Goal: Task Accomplishment & Management: Use online tool/utility

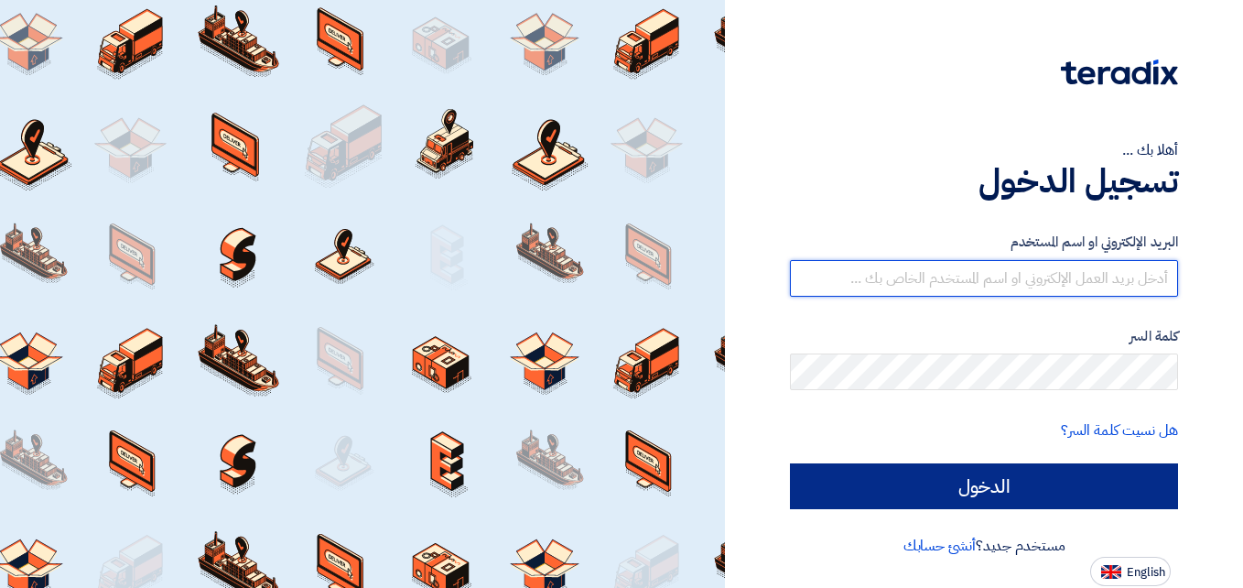
type input "[PERSON_NAME][EMAIL_ADDRESS][DOMAIN_NAME]"
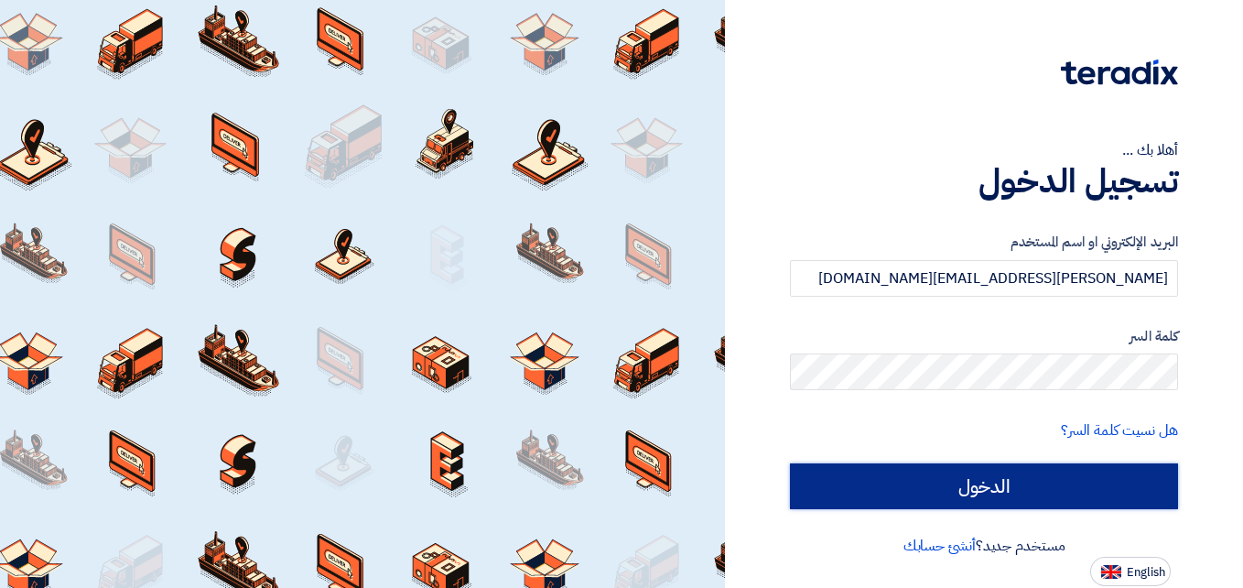
click at [1035, 470] on input "الدخول" at bounding box center [984, 486] width 388 height 46
type input "Sign in"
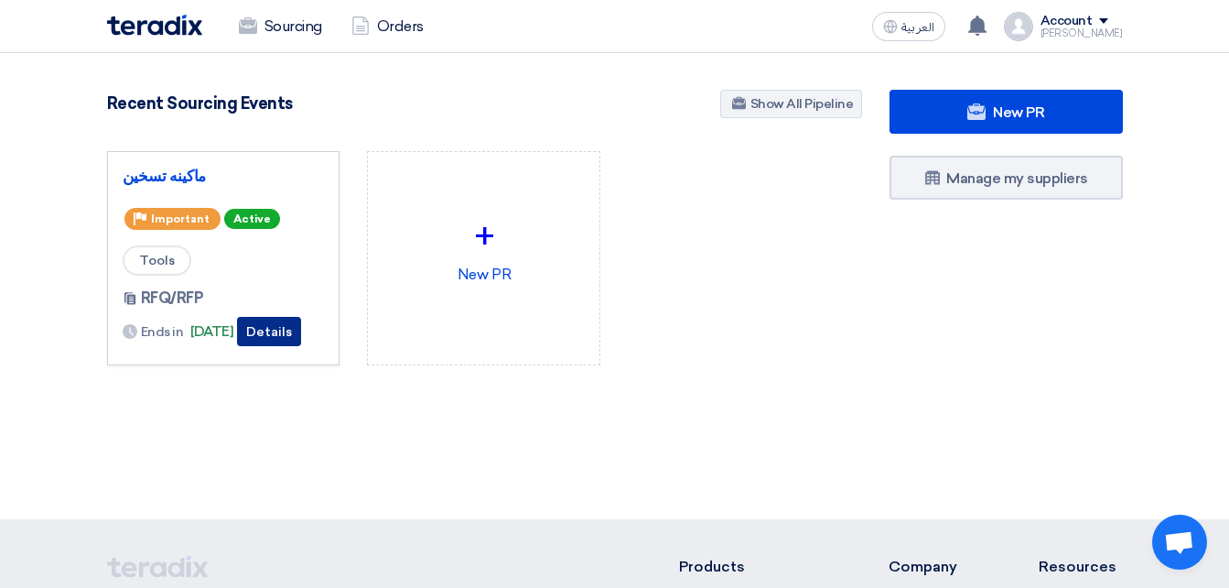
click at [283, 327] on button "Details" at bounding box center [269, 331] width 64 height 29
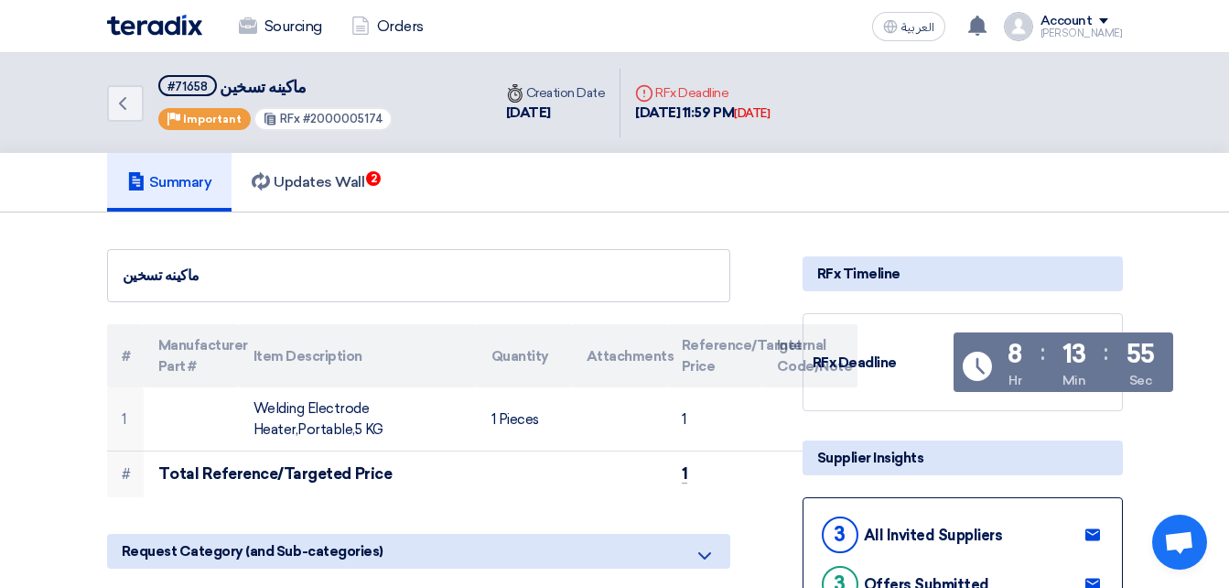
click at [160, 272] on div "ماكينه تسخين" at bounding box center [419, 276] width 592 height 22
click at [179, 287] on div "ماكينه تسخين" at bounding box center [419, 276] width 592 height 22
click at [152, 277] on div "ماكينه تسخين" at bounding box center [419, 276] width 592 height 22
drag, startPoint x: 152, startPoint y: 277, endPoint x: 166, endPoint y: 277, distance: 13.7
click at [166, 277] on div "ماكينه تسخين" at bounding box center [419, 276] width 592 height 22
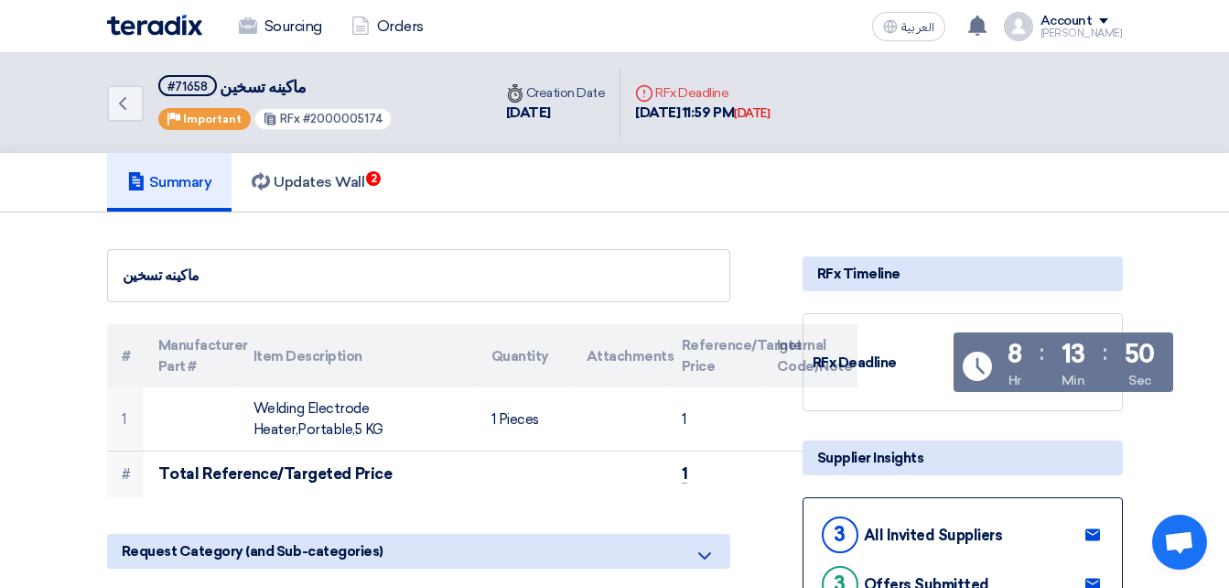
drag, startPoint x: 166, startPoint y: 277, endPoint x: 211, endPoint y: 270, distance: 46.4
click at [211, 270] on div "ماكينه تسخين" at bounding box center [419, 276] width 592 height 22
click at [182, 293] on div "ماكينه تسخين" at bounding box center [418, 275] width 623 height 53
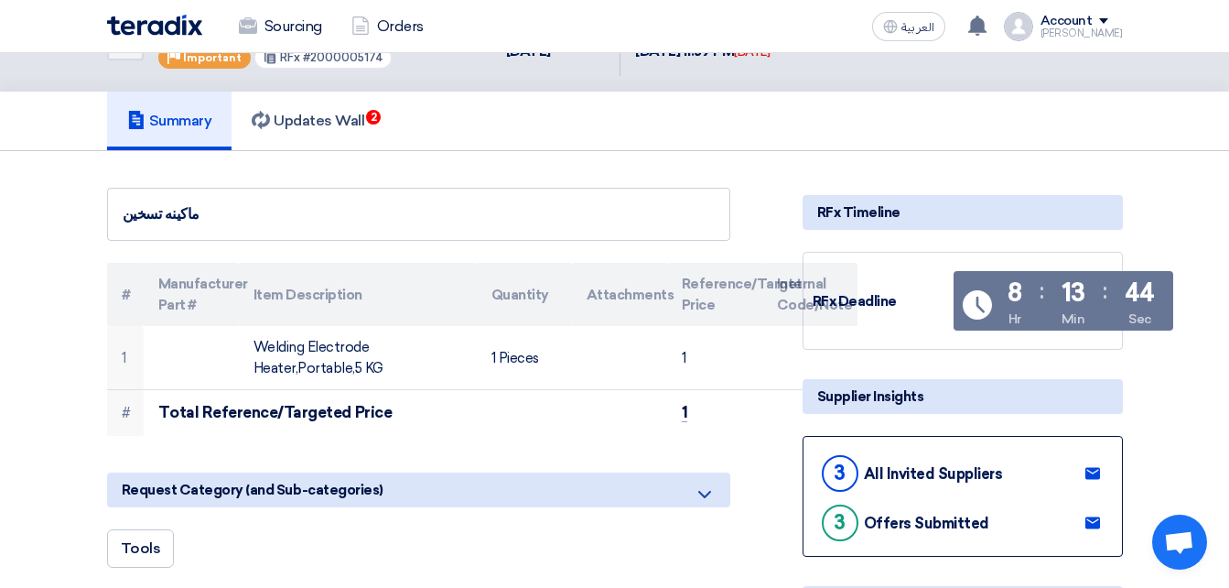
scroll to position [92, 0]
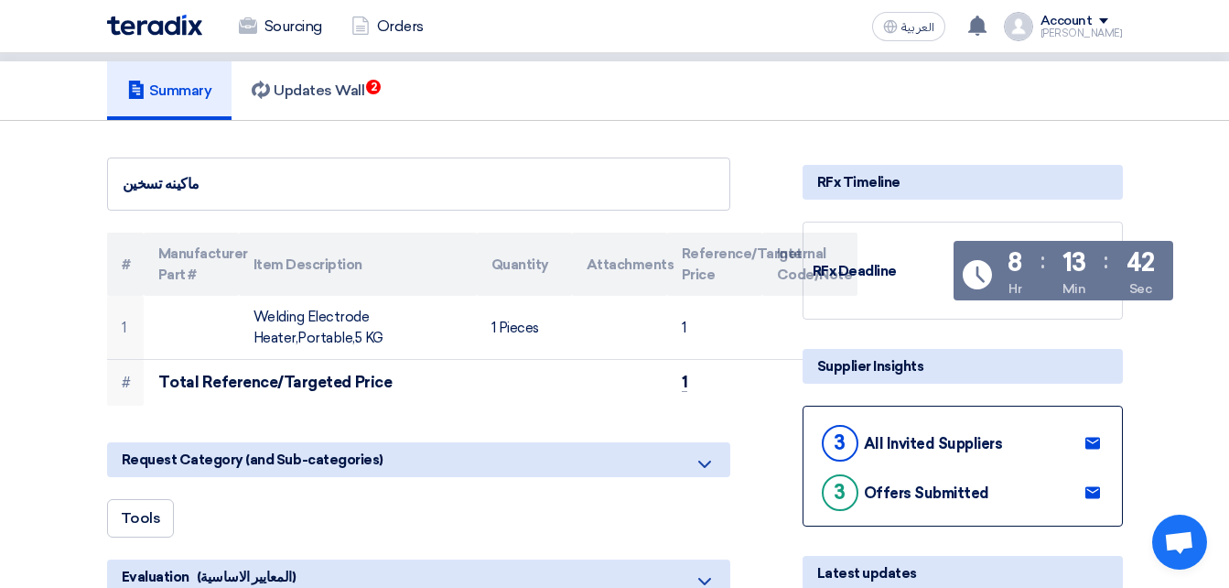
click at [839, 446] on div "3" at bounding box center [840, 443] width 37 height 37
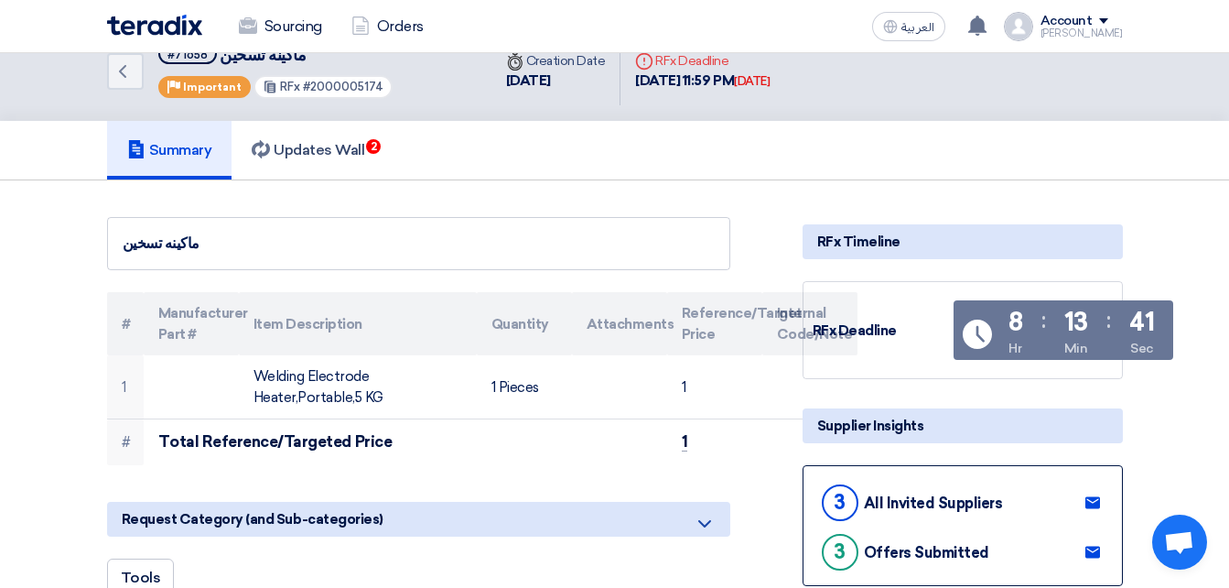
scroll to position [0, 0]
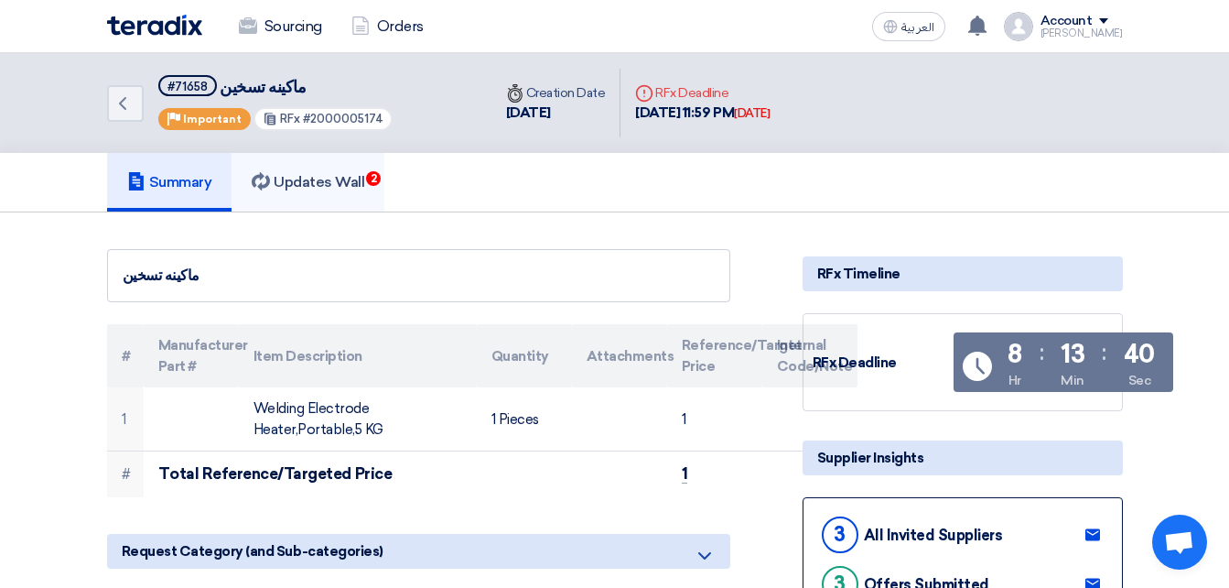
click at [339, 194] on link "Updates Wall 2" at bounding box center [308, 182] width 153 height 59
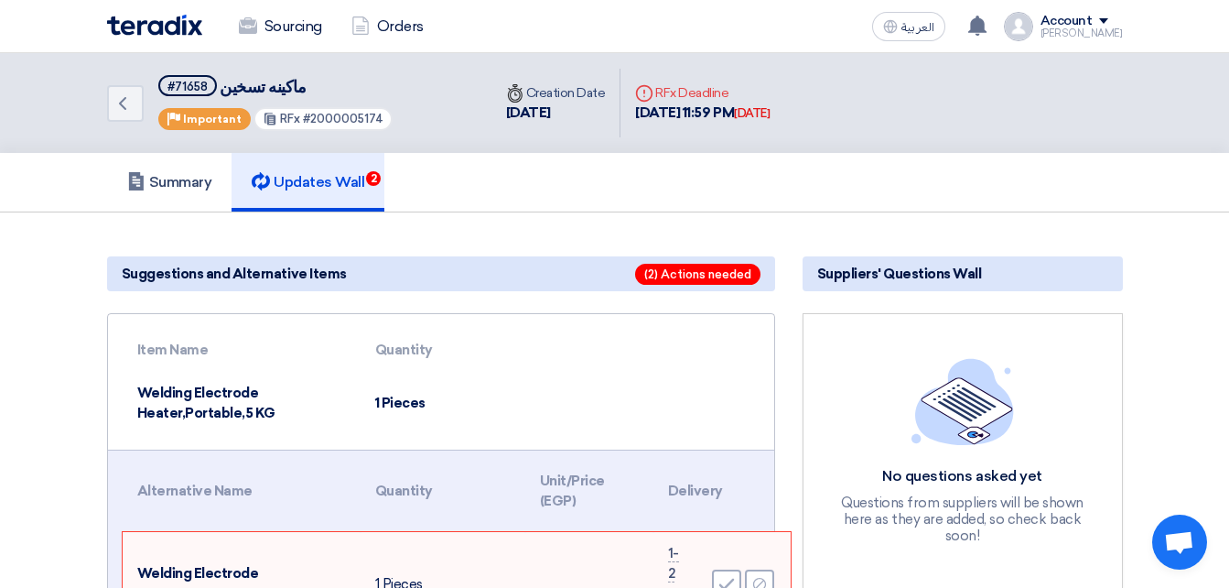
click at [349, 190] on h5 "Updates Wall 2" at bounding box center [308, 182] width 113 height 18
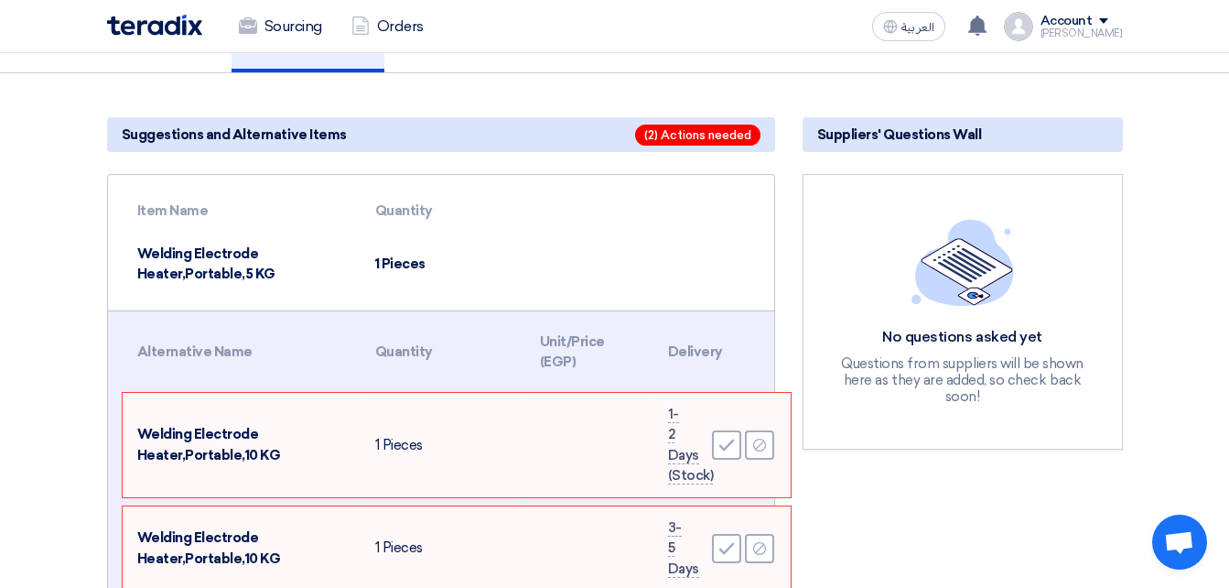
scroll to position [183, 0]
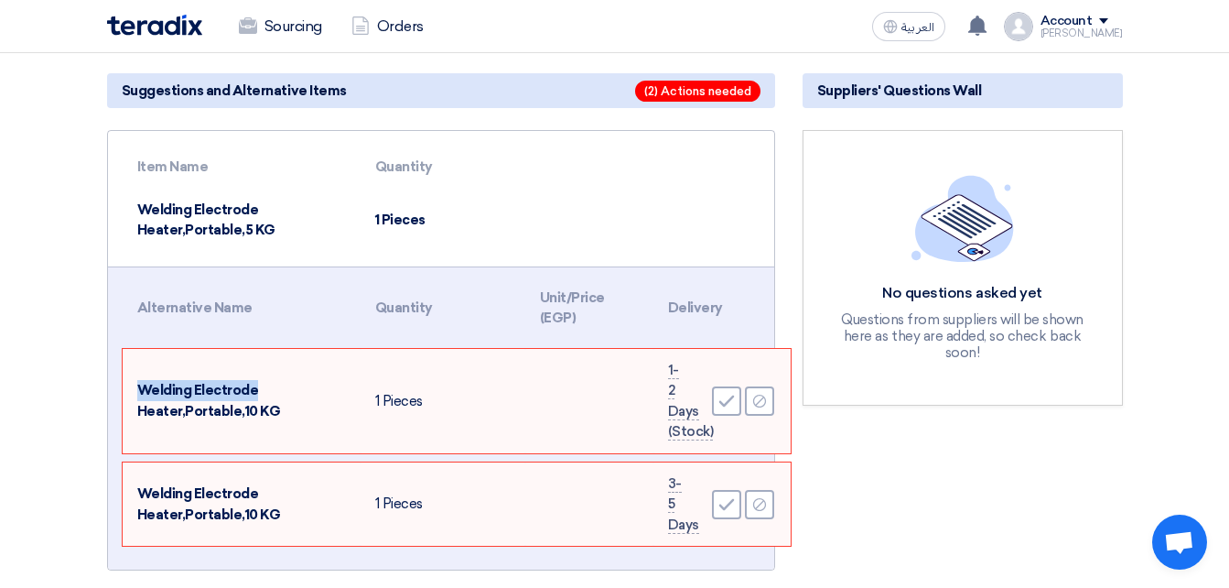
drag, startPoint x: 138, startPoint y: 391, endPoint x: 253, endPoint y: 393, distance: 114.4
click at [253, 393] on span "Welding Electrode Heater,Portable,10 KG" at bounding box center [209, 401] width 144 height 38
drag, startPoint x: 253, startPoint y: 393, endPoint x: 159, endPoint y: 406, distance: 94.4
click at [159, 406] on span "Welding Electrode Heater,Portable,10 KG" at bounding box center [209, 401] width 144 height 38
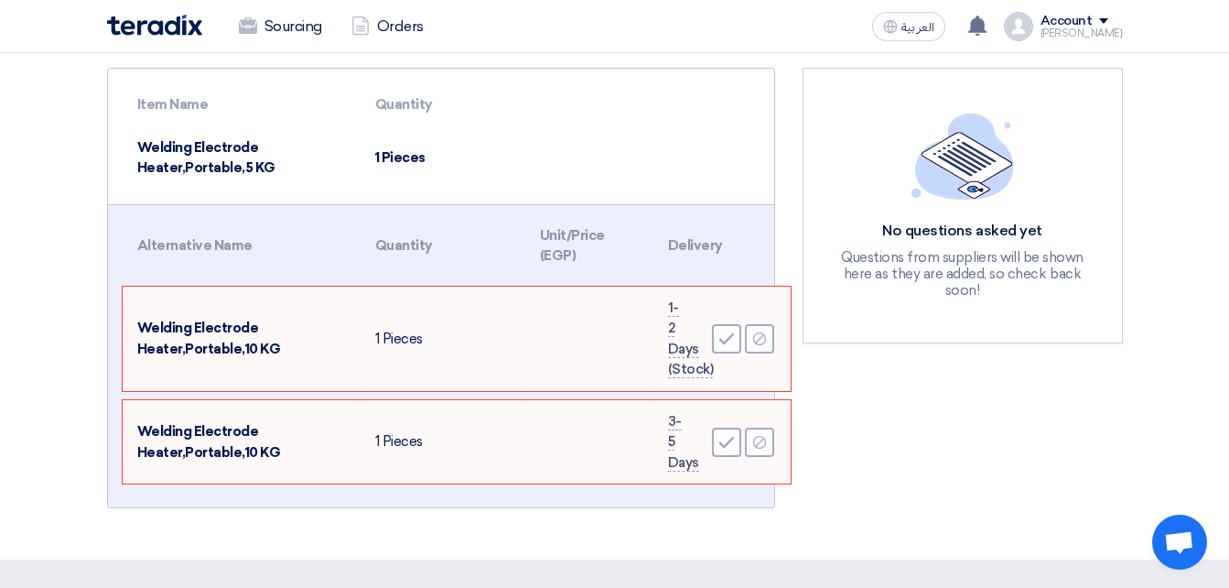
scroll to position [275, 0]
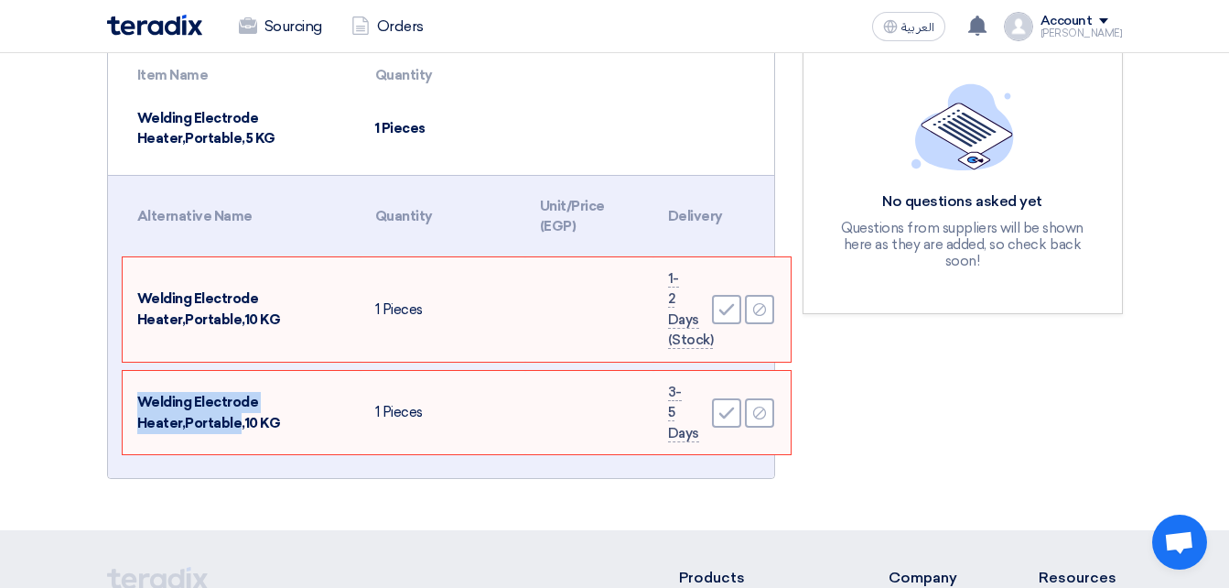
drag, startPoint x: 141, startPoint y: 404, endPoint x: 233, endPoint y: 420, distance: 93.9
click at [233, 420] on span "Welding Electrode Heater,Portable,10 KG" at bounding box center [209, 413] width 144 height 38
click at [374, 330] on td "1 Pieces" at bounding box center [443, 309] width 165 height 104
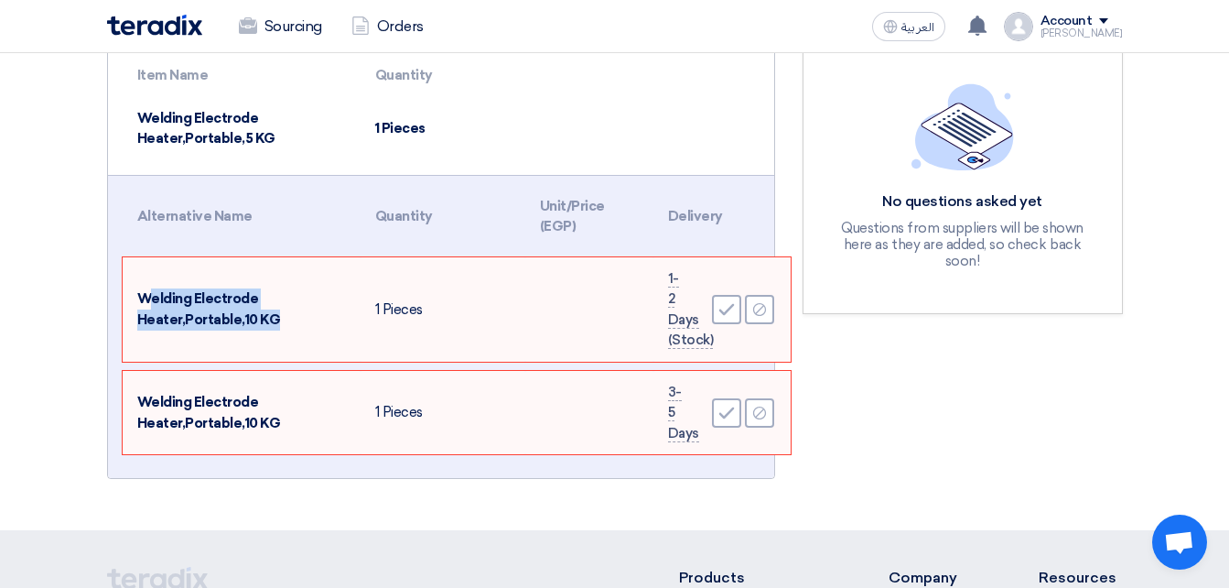
drag, startPoint x: 286, startPoint y: 312, endPoint x: 152, endPoint y: 295, distance: 134.8
click at [152, 295] on td "Welding Electrode Heater,Portable,10 KG" at bounding box center [242, 309] width 238 height 104
drag, startPoint x: 152, startPoint y: 295, endPoint x: 527, endPoint y: 319, distance: 376.1
click at [527, 319] on td at bounding box center [589, 309] width 128 height 104
click at [407, 310] on td "1 Pieces" at bounding box center [443, 309] width 165 height 104
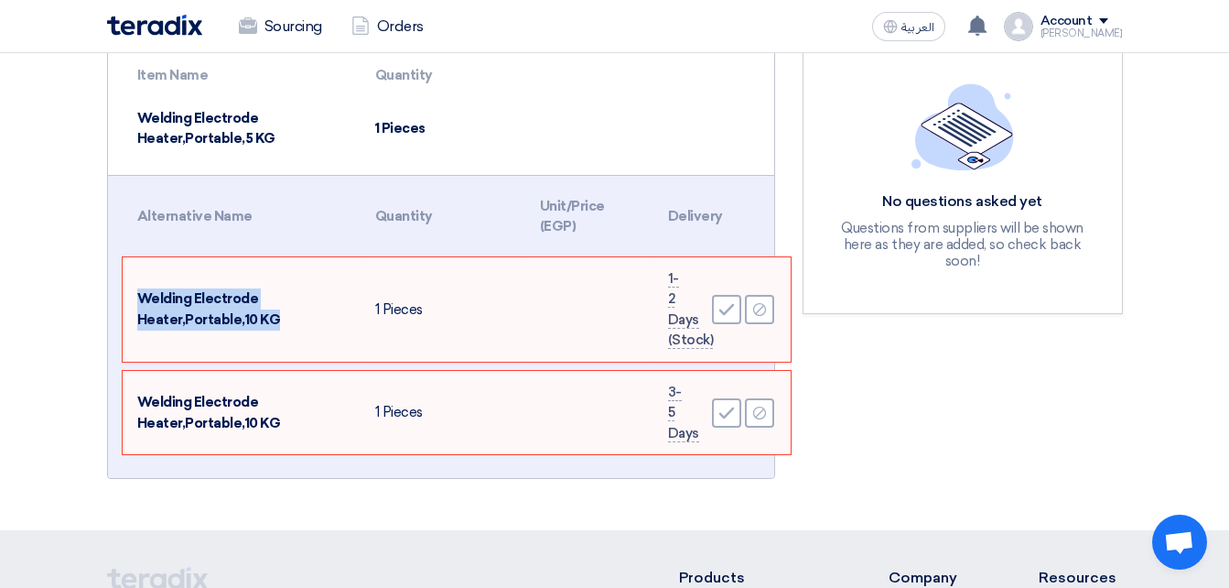
drag, startPoint x: 287, startPoint y: 319, endPoint x: 144, endPoint y: 289, distance: 146.7
click at [144, 289] on td "Welding Electrode Heater,Portable,10 KG" at bounding box center [242, 309] width 238 height 104
drag, startPoint x: 144, startPoint y: 289, endPoint x: 181, endPoint y: 339, distance: 62.1
click at [181, 339] on td "Welding Electrode Heater,Portable,10 KG" at bounding box center [242, 309] width 238 height 104
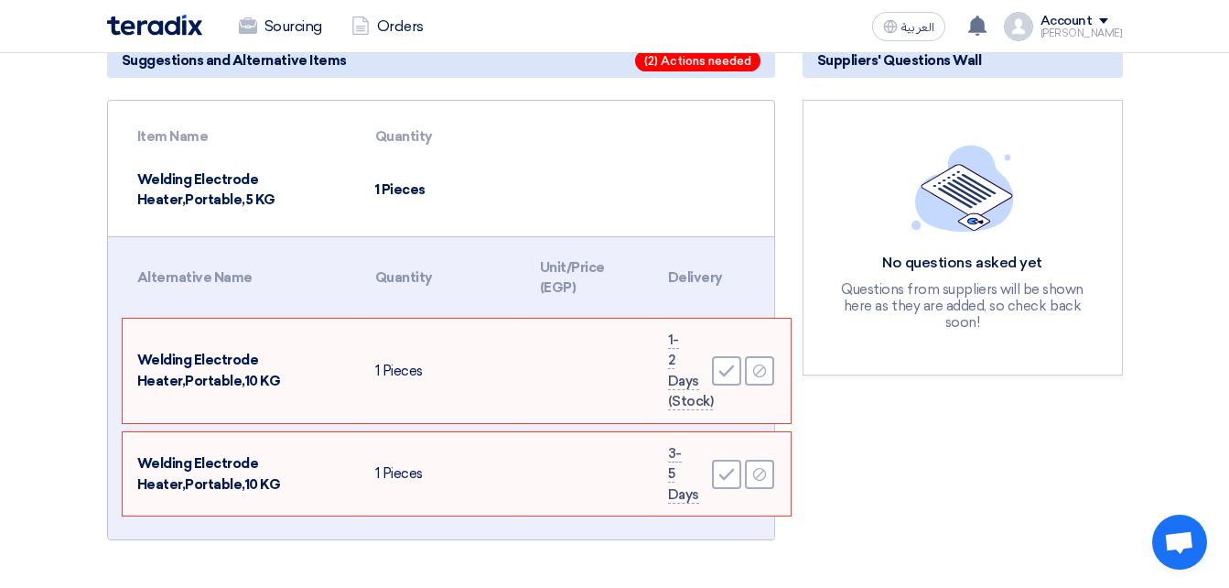
scroll to position [183, 0]
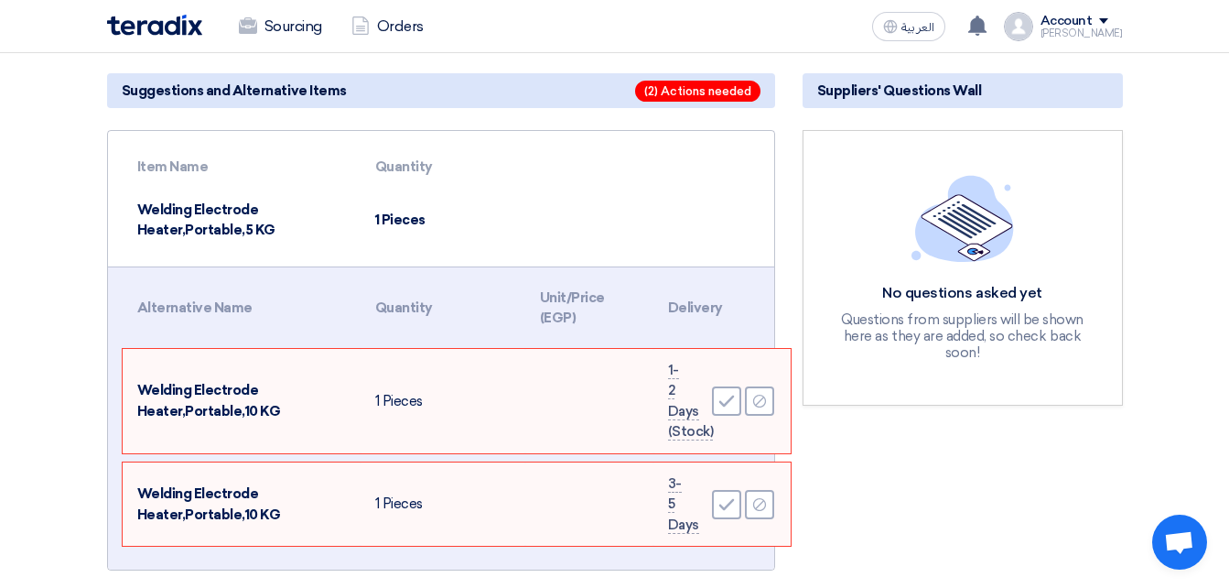
drag, startPoint x: 435, startPoint y: 218, endPoint x: 130, endPoint y: 159, distance: 310.4
click at [130, 159] on table "Item Name Quantity Welding Electrode Heater,Portable,5 KG 1 Pieces" at bounding box center [449, 199] width 652 height 106
drag, startPoint x: 130, startPoint y: 159, endPoint x: 297, endPoint y: 265, distance: 197.6
click at [297, 267] on table "Alternative Name Quantity Unit/Price (EGP) Delivery Welding Electrode Heater,Po…" at bounding box center [457, 411] width 668 height 288
drag, startPoint x: 289, startPoint y: 227, endPoint x: 141, endPoint y: 177, distance: 156.6
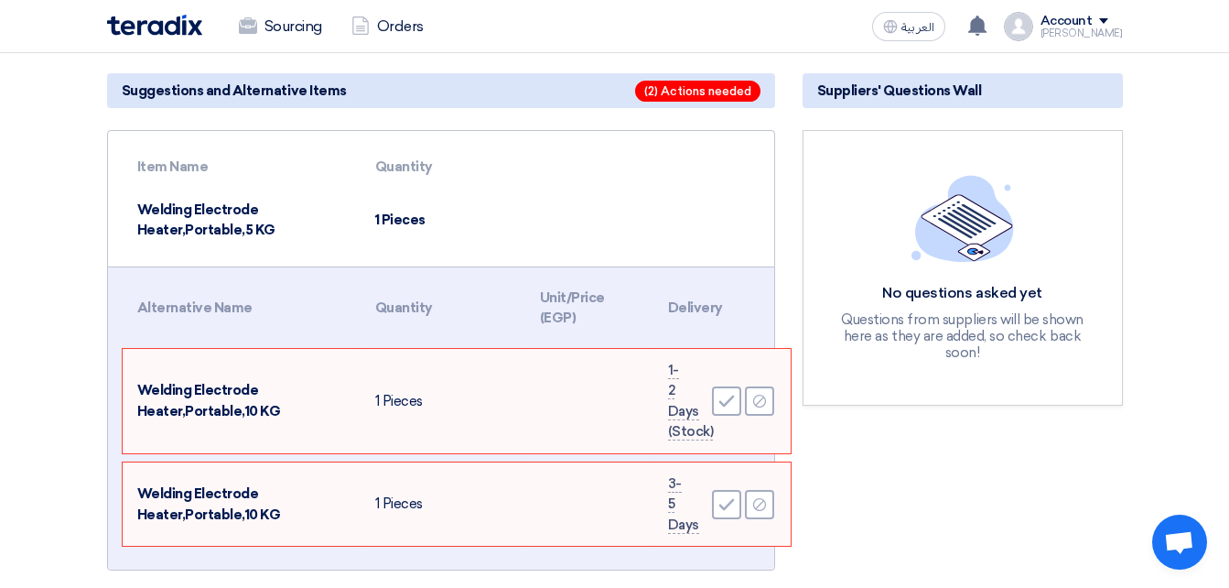
click at [141, 177] on table "Item Name Quantity Welding Electrode Heater,Portable,5 KG 1 Pieces" at bounding box center [449, 199] width 652 height 106
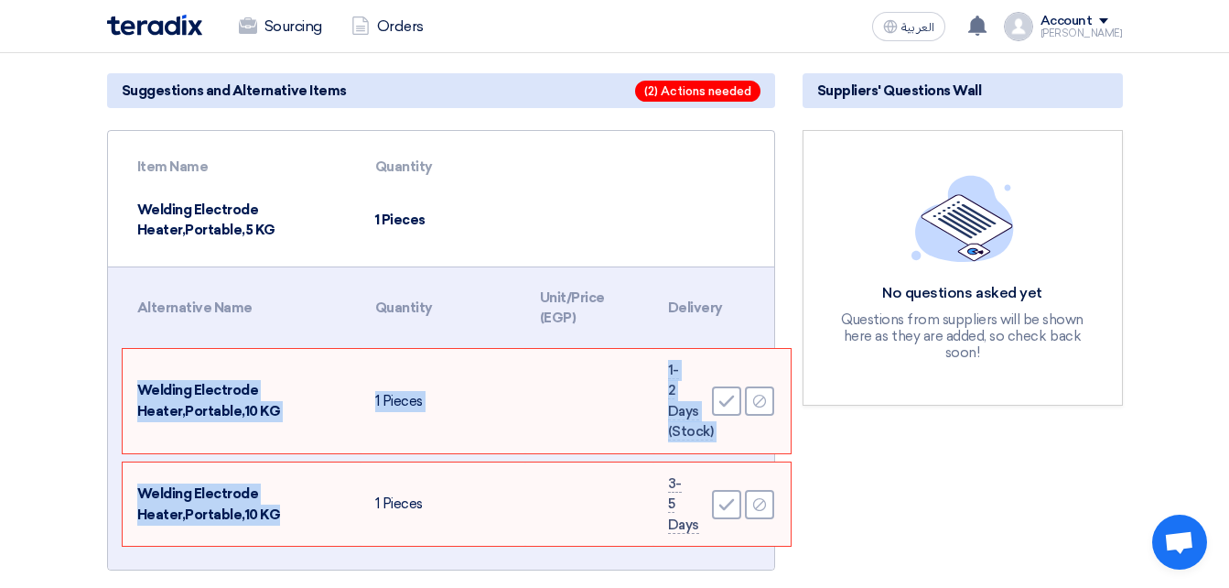
drag, startPoint x: 277, startPoint y: 514, endPoint x: 143, endPoint y: 366, distance: 200.2
click at [143, 366] on tbody "Welding Electrode Heater,Portable,10 KG 1 Pieces 1-2 Days (Stock) Accept Reject…" at bounding box center [457, 448] width 668 height 198
click at [521, 408] on td "1 Pieces" at bounding box center [443, 401] width 165 height 104
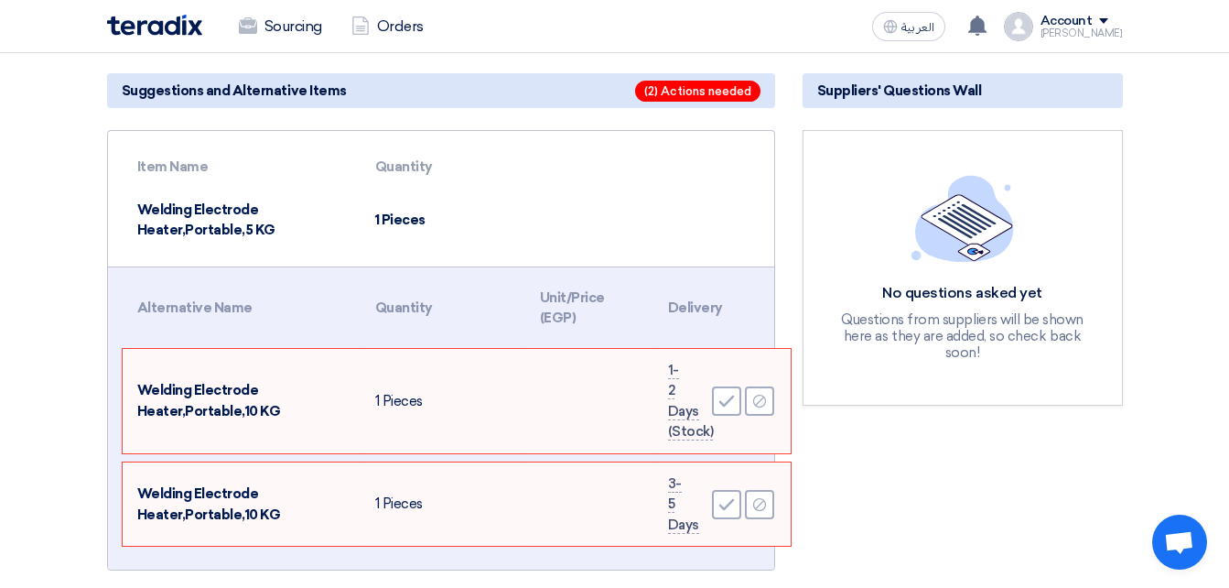
click at [664, 92] on span "(2) Actions needed" at bounding box center [697, 91] width 125 height 21
click at [381, 222] on td "1 Pieces" at bounding box center [443, 220] width 165 height 63
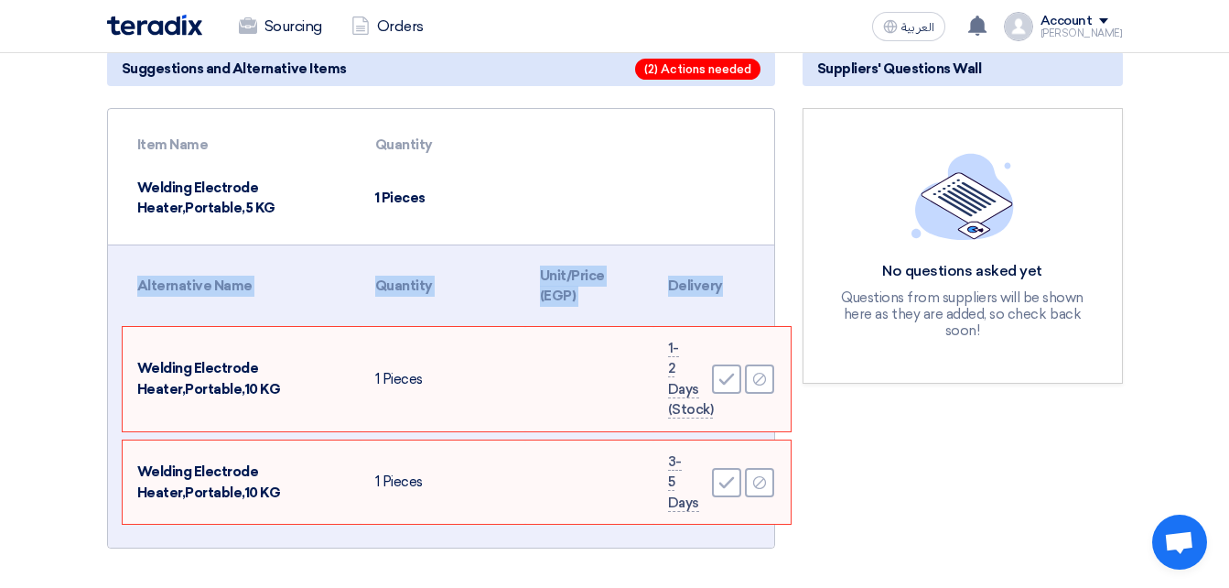
scroll to position [235, 0]
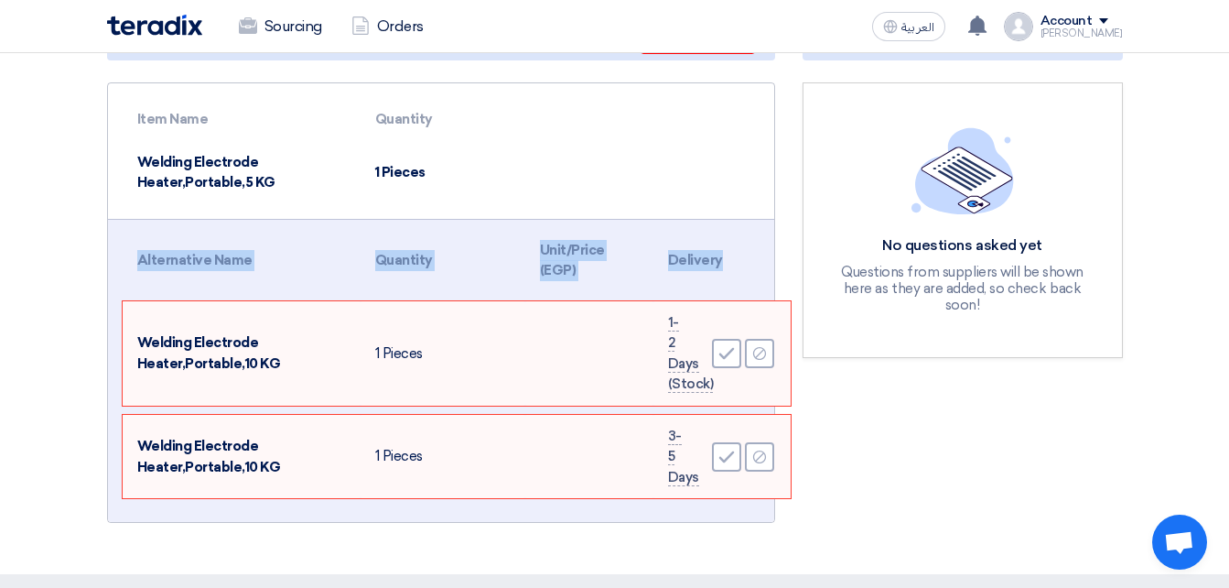
drag, startPoint x: 130, startPoint y: 374, endPoint x: 414, endPoint y: 571, distance: 345.3
click at [414, 571] on app-shell "Sourcing Orders العربية ع [PERSON_NAME] shared RFQ: [PERSON_NAME] - #71658 with…" at bounding box center [614, 405] width 1229 height 1166
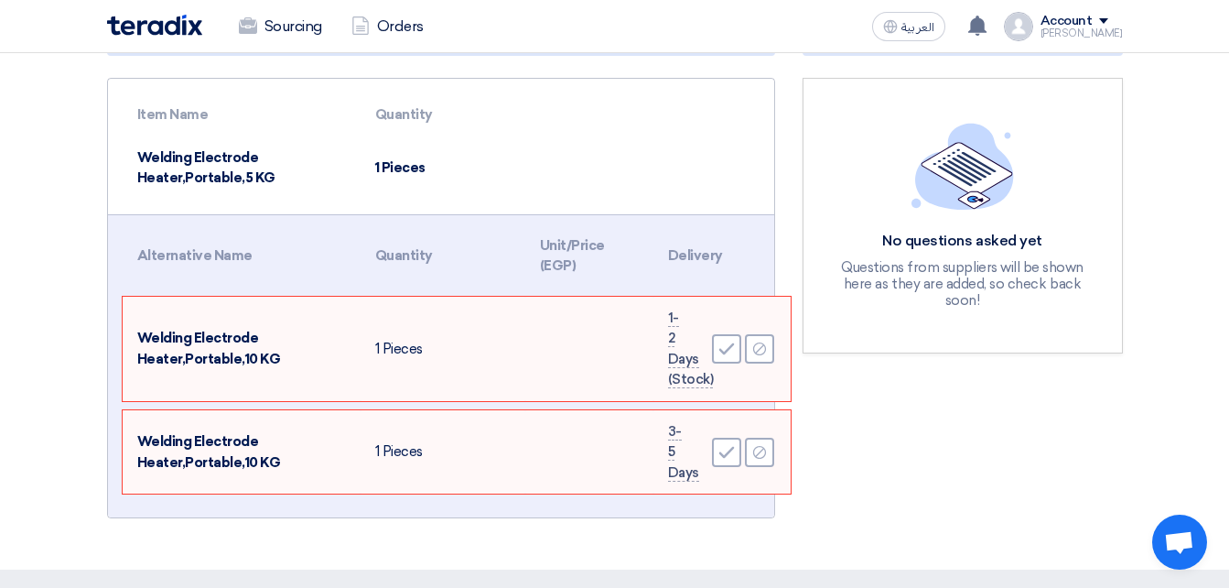
click at [292, 466] on td "Welding Electrode Heater,Portable,10 KG" at bounding box center [242, 452] width 238 height 84
drag, startPoint x: 400, startPoint y: 351, endPoint x: 246, endPoint y: 348, distance: 153.8
click at [246, 348] on tr "Welding Electrode Heater,Portable,10 KG 1 Pieces 1-2 Days (Stock) Accept Reject" at bounding box center [457, 349] width 668 height 104
drag, startPoint x: 246, startPoint y: 348, endPoint x: 225, endPoint y: 364, distance: 26.7
click at [226, 362] on span "Welding Electrode Heater,Portable,10 KG" at bounding box center [209, 349] width 144 height 38
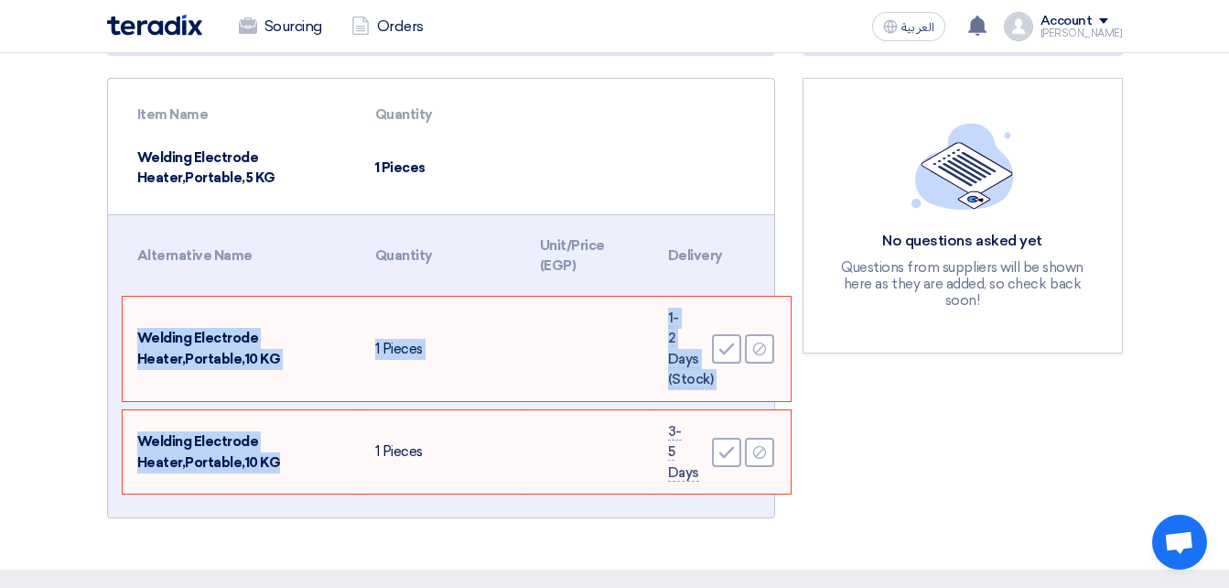
drag, startPoint x: 137, startPoint y: 339, endPoint x: 304, endPoint y: 474, distance: 214.7
click at [304, 474] on tbody "Welding Electrode Heater,Portable,10 KG 1 Pieces 1-2 Days (Stock) Accept Reject…" at bounding box center [457, 396] width 668 height 198
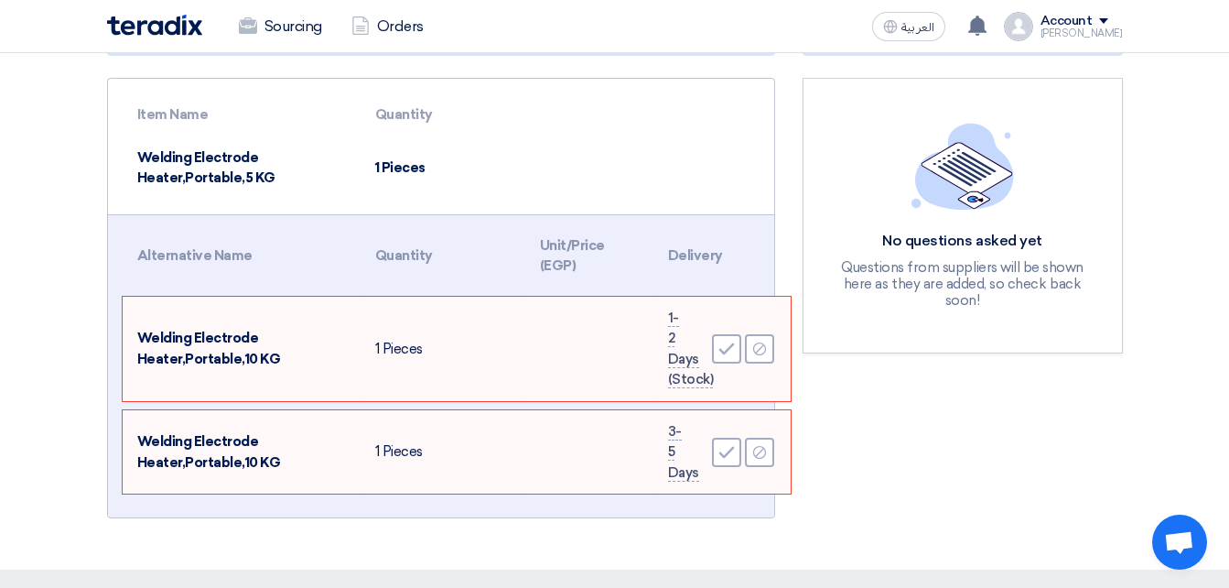
click at [559, 470] on td at bounding box center [589, 452] width 128 height 84
drag, startPoint x: 698, startPoint y: 480, endPoint x: 135, endPoint y: 339, distance: 580.3
click at [135, 339] on tbody "Welding Electrode Heater,Portable,10 KG 1 Pieces 1-2 Days (Stock) Accept Reject…" at bounding box center [457, 396] width 668 height 198
click at [567, 392] on td at bounding box center [589, 349] width 128 height 104
drag, startPoint x: 133, startPoint y: 330, endPoint x: 925, endPoint y: 523, distance: 814.8
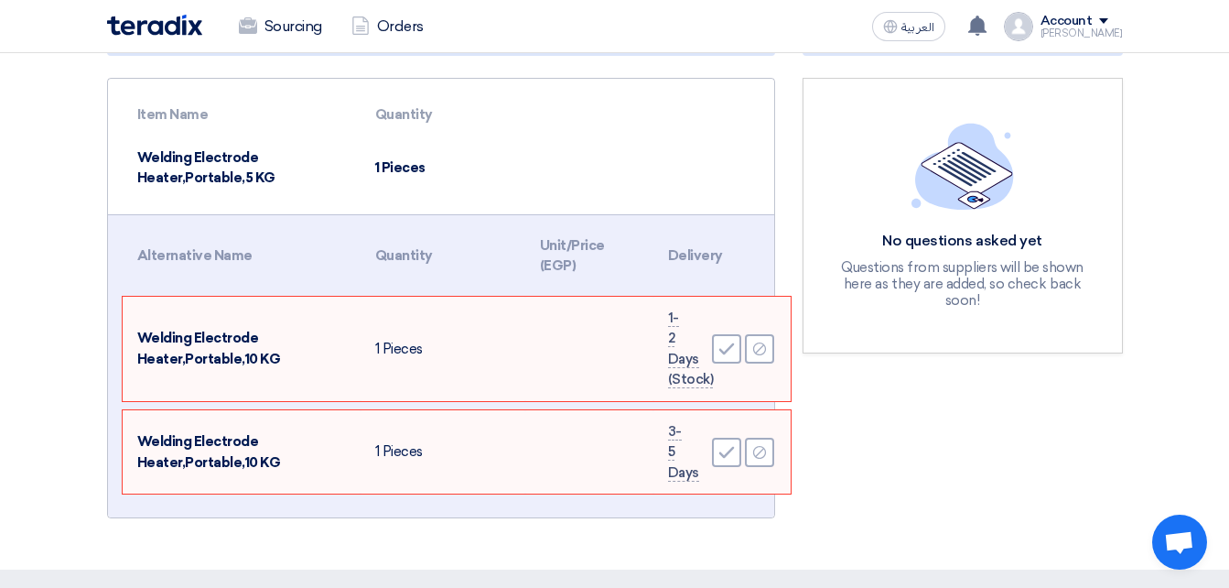
click at [925, 523] on div "Suggestions and Alternative Items (2) Actions needed Item Name Quantity Welding…" at bounding box center [615, 273] width 1044 height 519
click at [446, 486] on td "1 Pieces" at bounding box center [443, 452] width 165 height 84
drag, startPoint x: 134, startPoint y: 328, endPoint x: 887, endPoint y: 472, distance: 767.1
click at [887, 472] on div "Suggestions and Alternative Items (2) Actions needed Item Name Quantity Welding…" at bounding box center [615, 273] width 1044 height 519
click at [578, 390] on td at bounding box center [589, 349] width 128 height 104
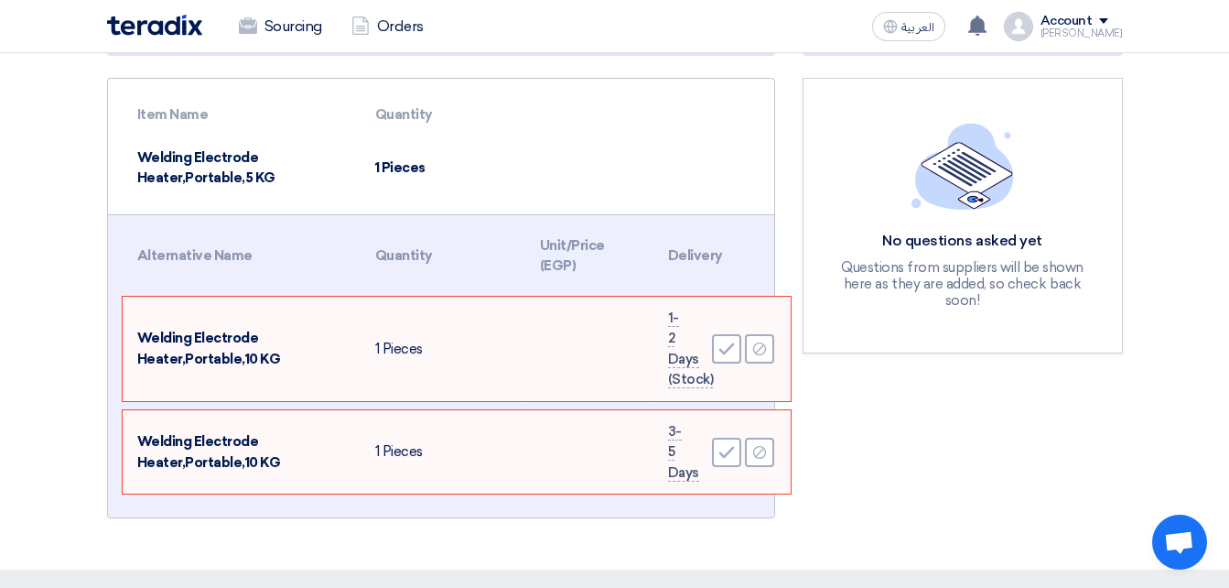
click at [548, 362] on td at bounding box center [589, 349] width 128 height 104
drag, startPoint x: 126, startPoint y: 327, endPoint x: 927, endPoint y: 463, distance: 812.5
click at [927, 463] on div "Suggestions and Alternative Items (2) Actions needed Item Name Quantity Welding…" at bounding box center [615, 273] width 1044 height 519
click at [416, 364] on td "1 Pieces" at bounding box center [443, 349] width 165 height 104
drag, startPoint x: 142, startPoint y: 327, endPoint x: 813, endPoint y: 484, distance: 689.2
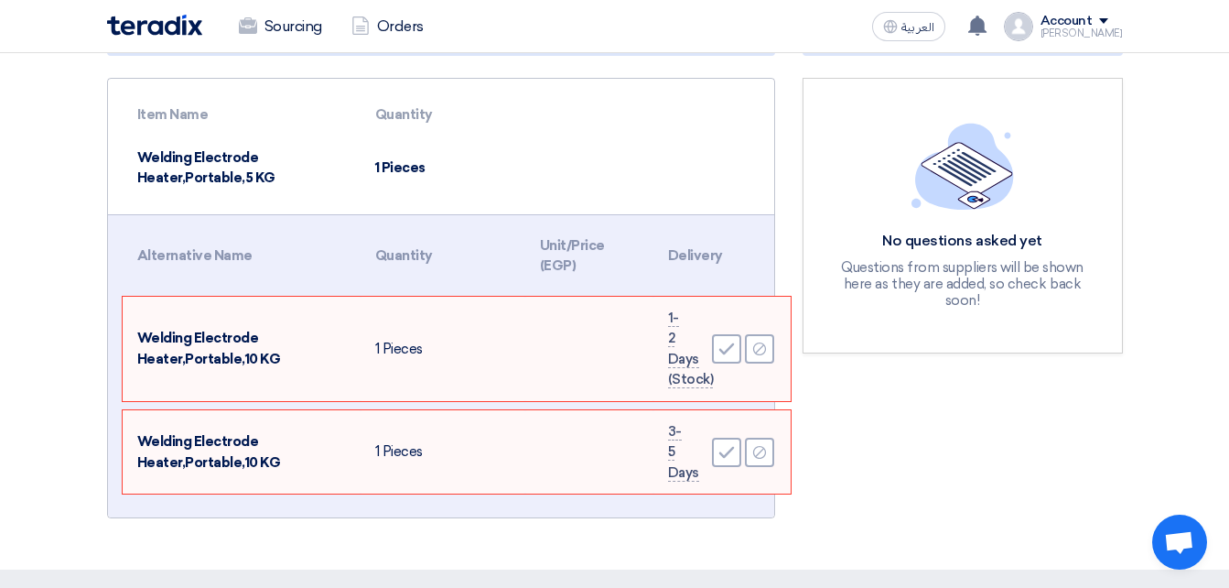
click at [813, 484] on div "Suggestions and Alternative Items (2) Actions needed Item Name Quantity Welding…" at bounding box center [615, 273] width 1044 height 519
click at [549, 345] on td at bounding box center [589, 349] width 128 height 104
click at [719, 346] on icon "Accept" at bounding box center [727, 349] width 16 height 16
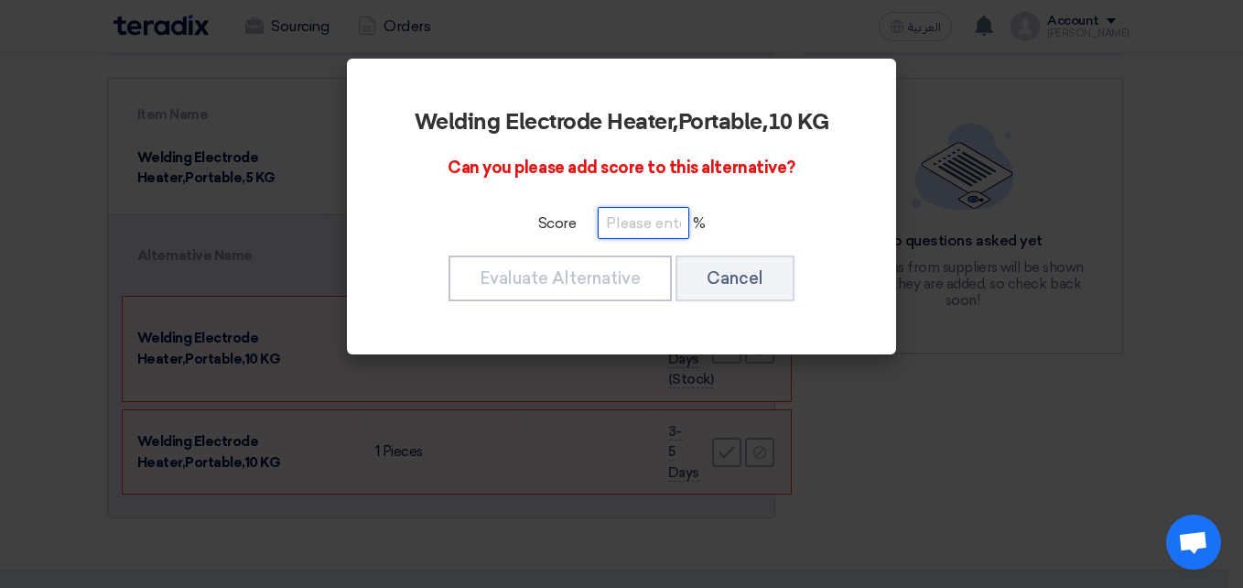
click at [636, 228] on input "number" at bounding box center [644, 223] width 92 height 32
click at [637, 228] on input "number" at bounding box center [644, 223] width 92 height 32
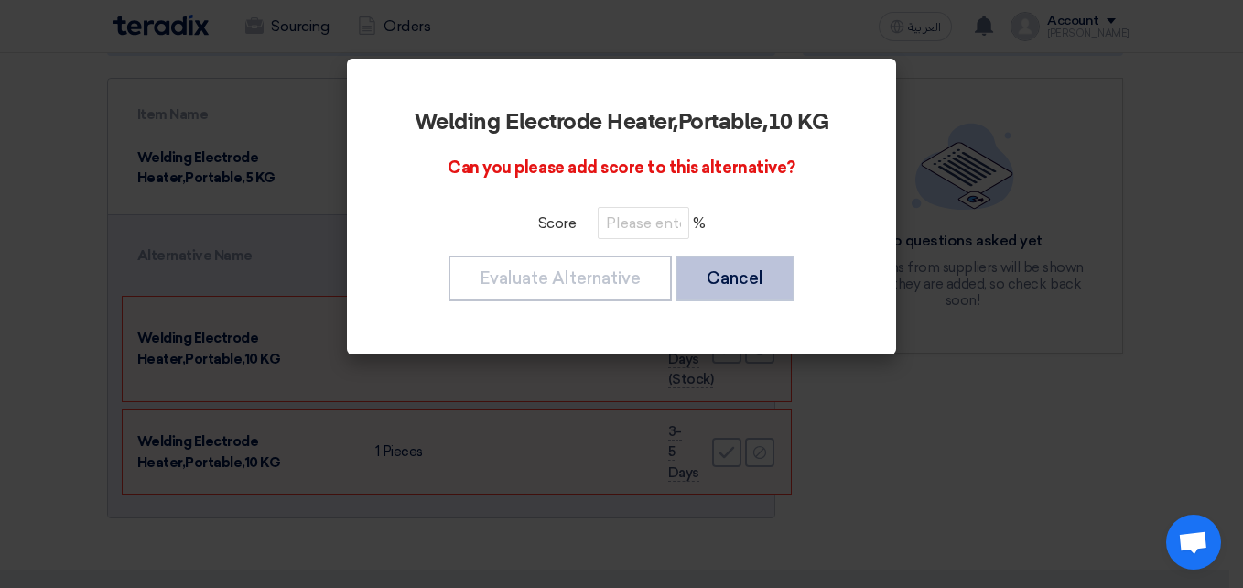
click at [730, 275] on button "Cancel" at bounding box center [735, 278] width 119 height 46
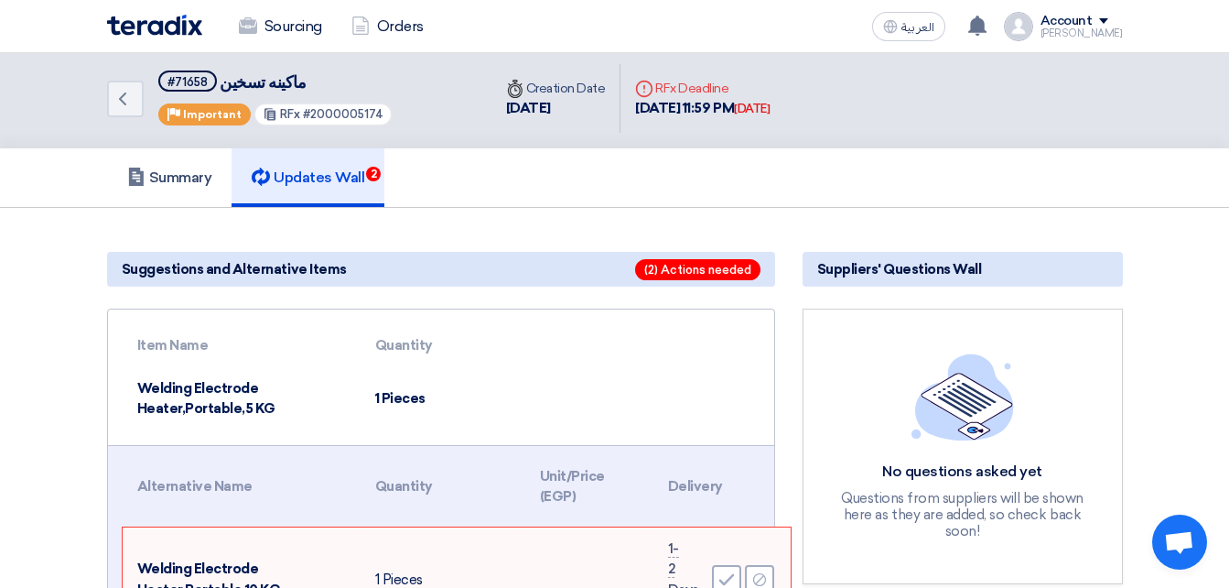
scroll to position [0, 0]
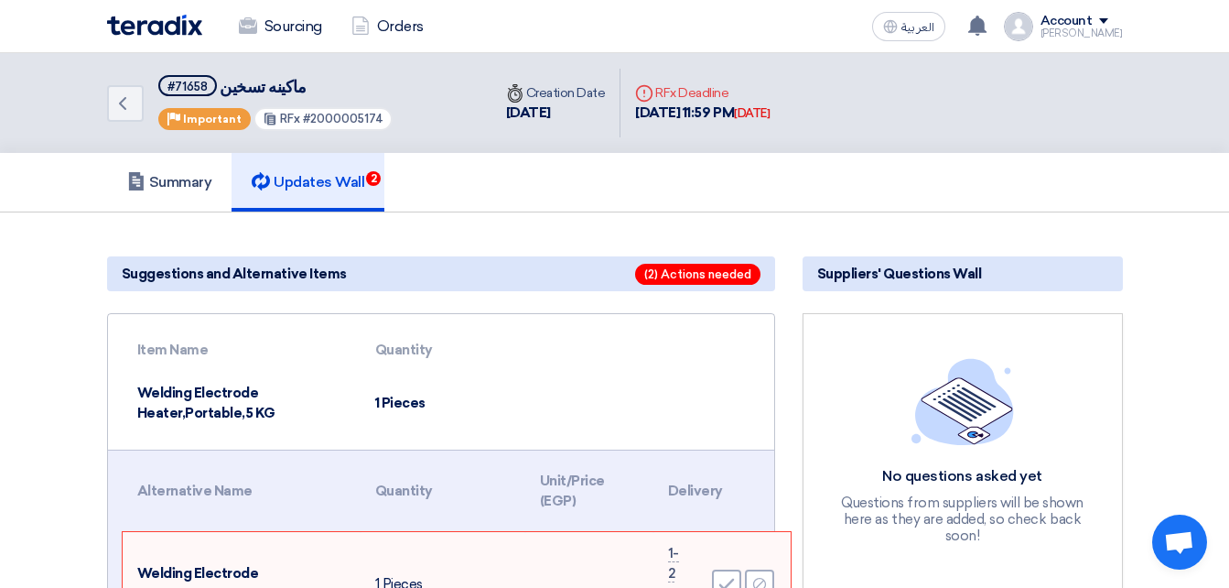
click at [530, 383] on td at bounding box center [587, 403] width 124 height 63
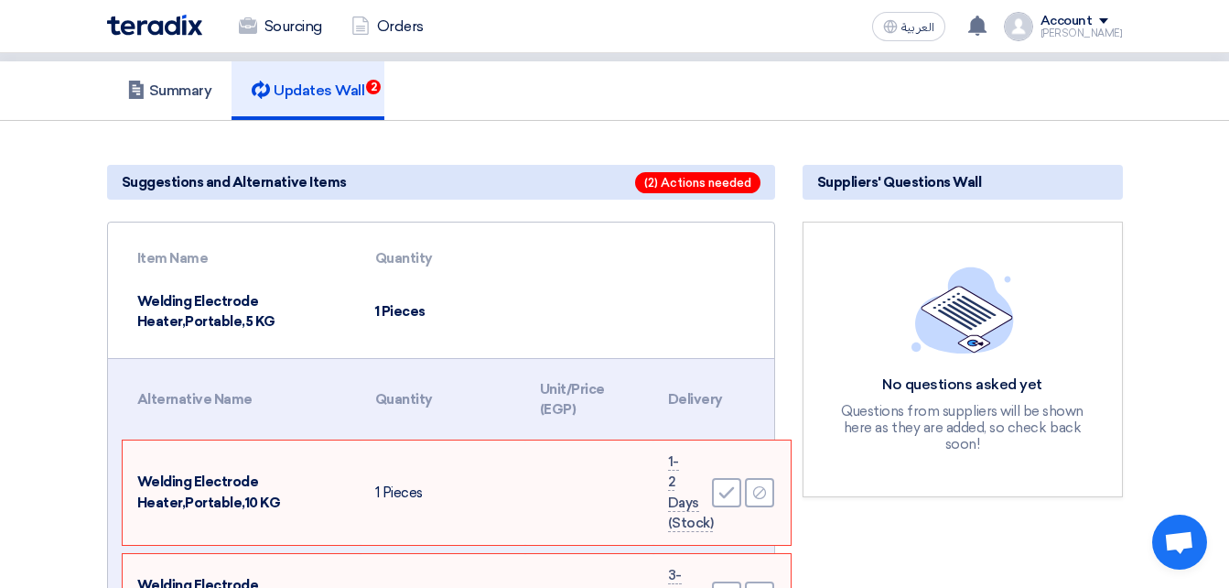
click at [599, 384] on th "Unit/Price (EGP)" at bounding box center [589, 399] width 128 height 63
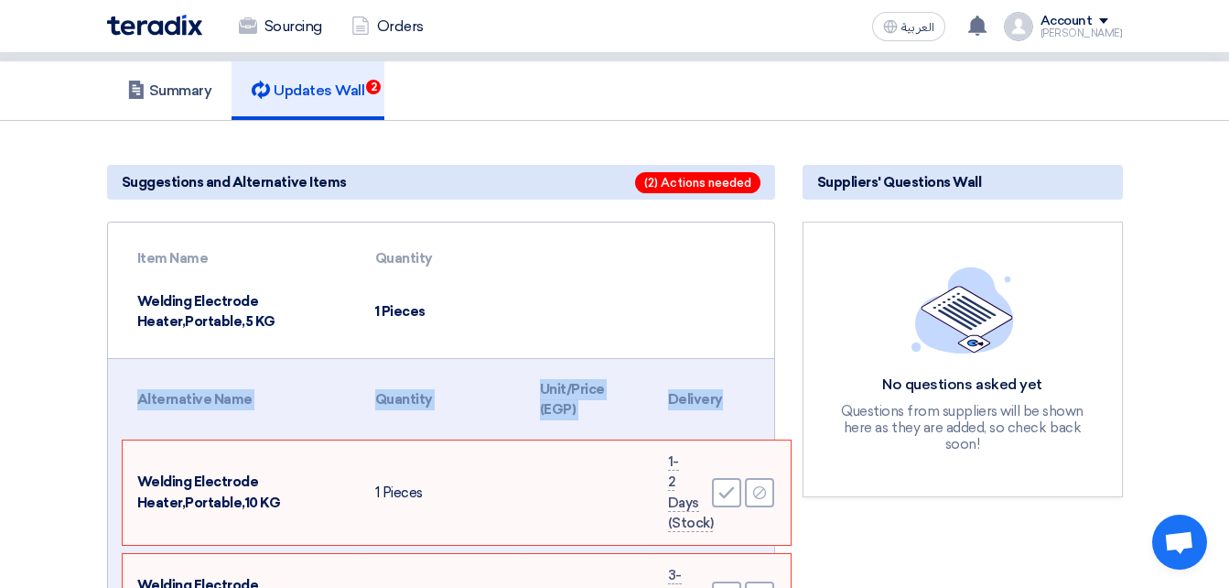
drag, startPoint x: 734, startPoint y: 395, endPoint x: 114, endPoint y: 393, distance: 620.6
click at [114, 393] on div "Swipe left to show the rest of the table Alternative Name Quantity Unit/Price (…" at bounding box center [441, 510] width 666 height 304
drag, startPoint x: 114, startPoint y: 393, endPoint x: 214, endPoint y: 424, distance: 105.4
click at [214, 423] on th "Alternative Name" at bounding box center [242, 399] width 238 height 63
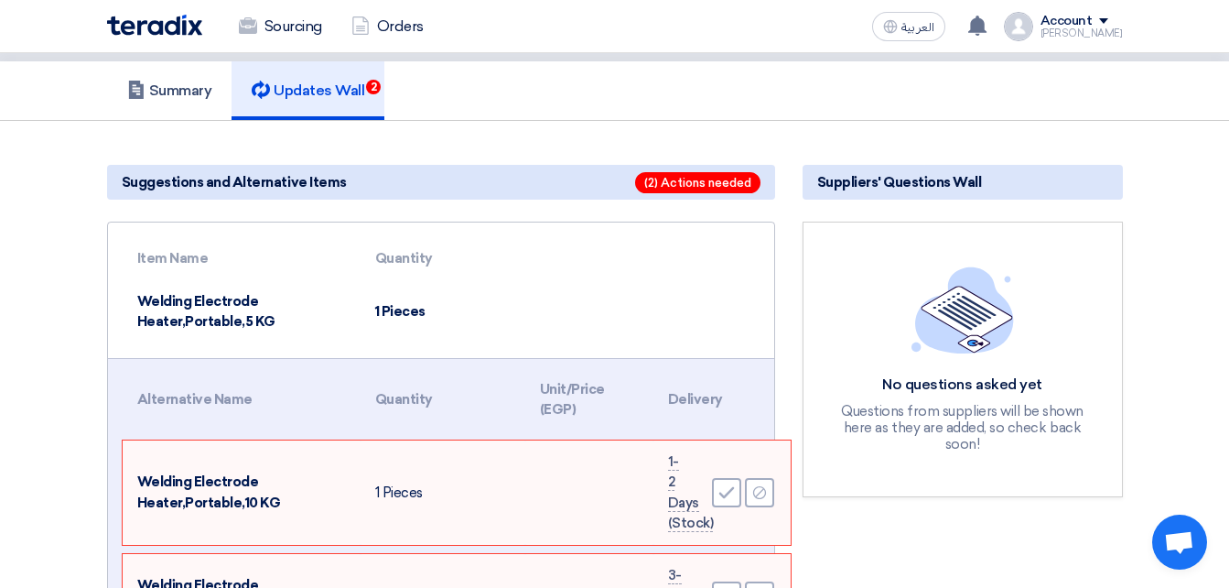
drag, startPoint x: 165, startPoint y: 396, endPoint x: 431, endPoint y: 445, distance: 270.8
click at [431, 445] on table "Alternative Name Quantity Unit/Price (EGP) Delivery Welding Electrode Heater,Po…" at bounding box center [457, 503] width 668 height 288
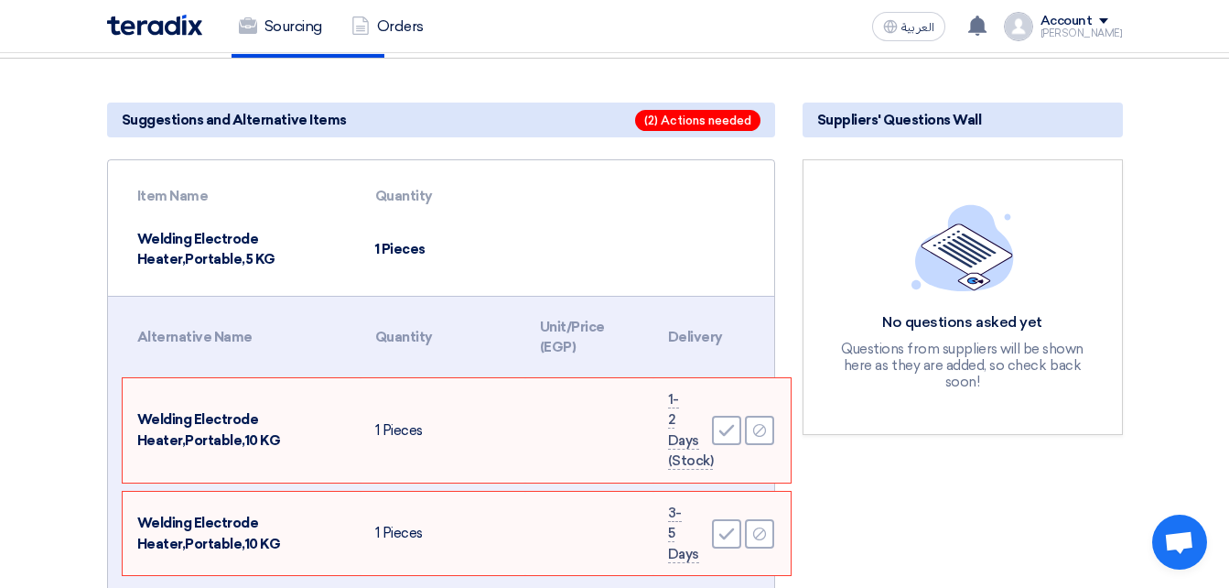
scroll to position [183, 0]
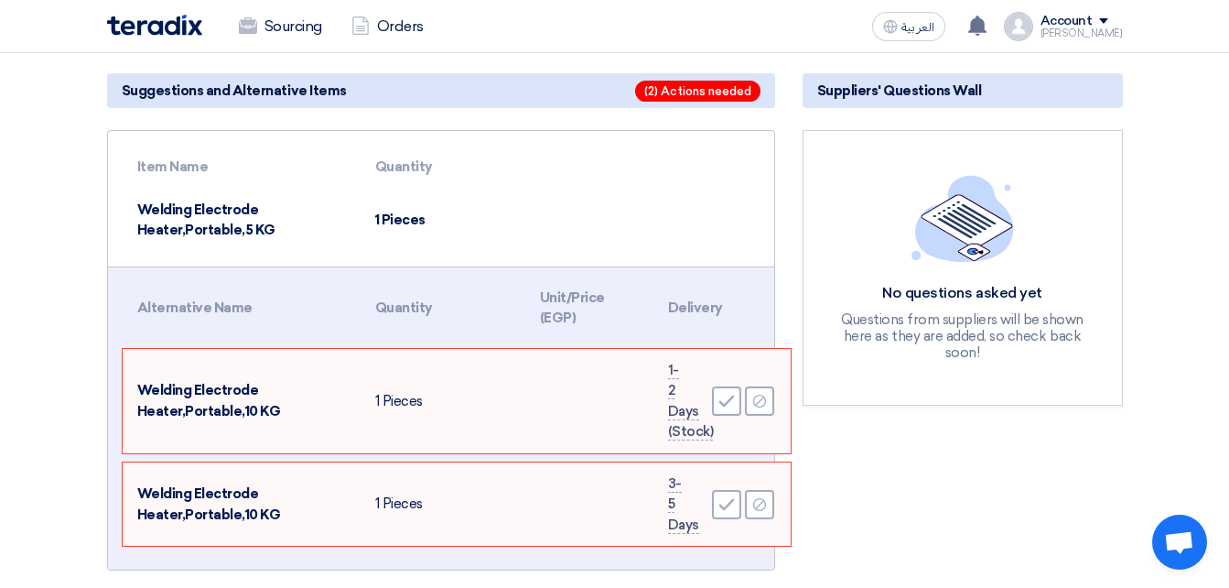
click at [508, 327] on th "Quantity" at bounding box center [443, 307] width 165 height 63
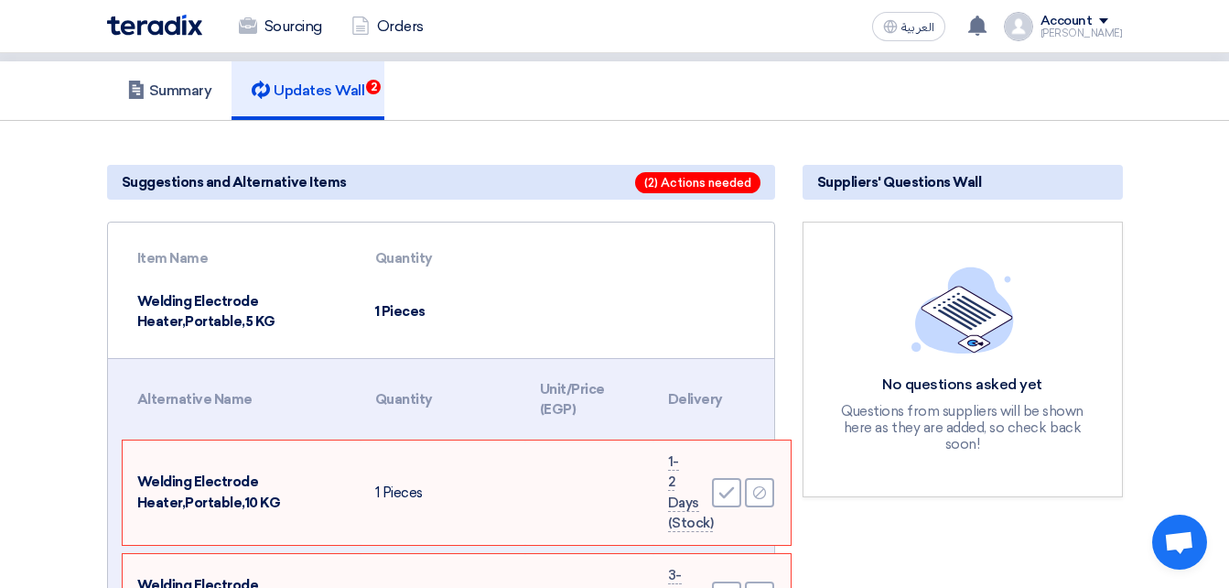
scroll to position [0, 0]
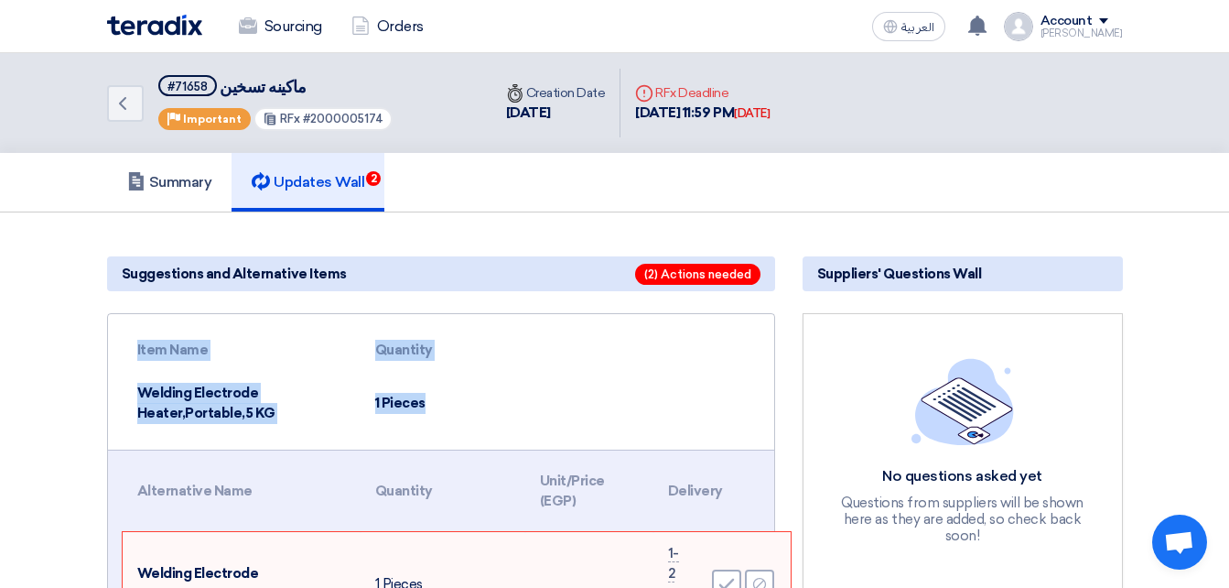
drag, startPoint x: 472, startPoint y: 401, endPoint x: 119, endPoint y: 340, distance: 358.6
click at [119, 340] on div "Item Name Quantity Welding Electrode Heater,Portable,5 KG 1 Pieces" at bounding box center [441, 381] width 666 height 135
drag, startPoint x: 119, startPoint y: 340, endPoint x: 209, endPoint y: 369, distance: 94.4
click at [215, 377] on td "Welding Electrode Heater,Portable,5 KG" at bounding box center [242, 403] width 238 height 63
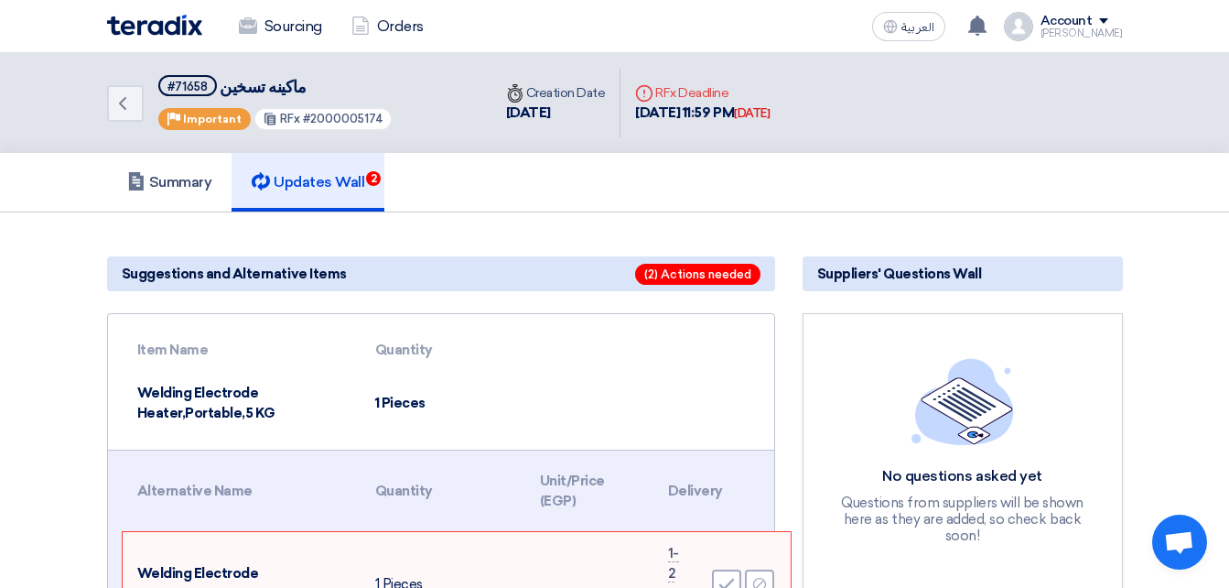
drag, startPoint x: 135, startPoint y: 339, endPoint x: 460, endPoint y: 417, distance: 334.4
click at [460, 417] on table "Item Name Quantity Welding Electrode Heater,Portable,5 KG 1 Pieces" at bounding box center [449, 382] width 652 height 106
drag, startPoint x: 460, startPoint y: 417, endPoint x: 430, endPoint y: 427, distance: 31.6
click at [431, 427] on td "1 Pieces" at bounding box center [443, 403] width 165 height 63
drag, startPoint x: 430, startPoint y: 406, endPoint x: 126, endPoint y: 337, distance: 311.6
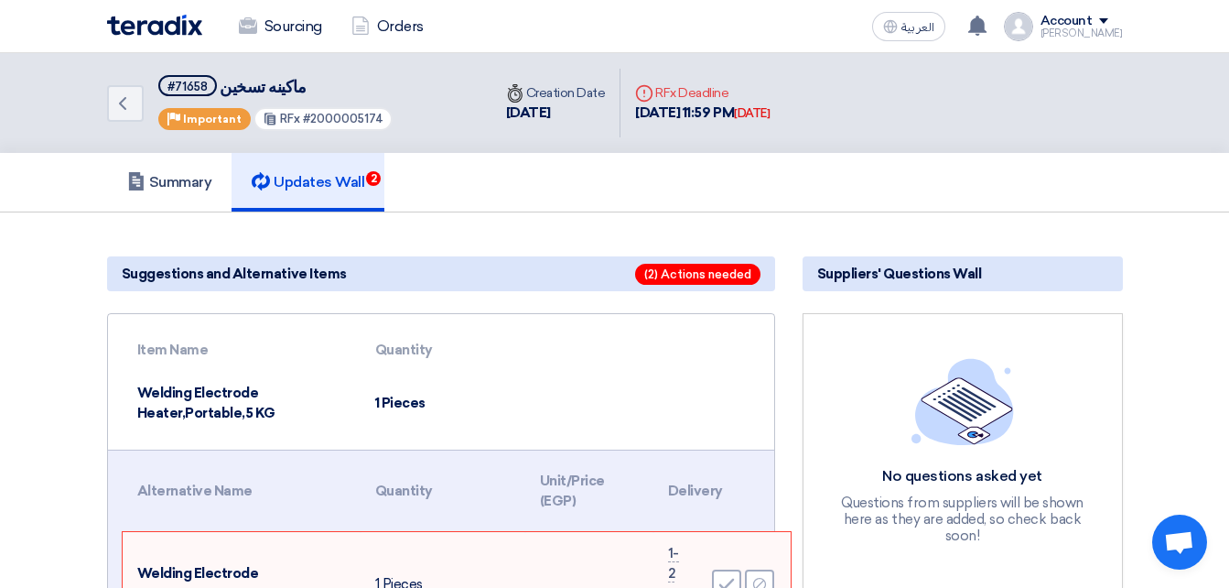
click at [126, 337] on table "Item Name Quantity Welding Electrode Heater,Portable,5 KG 1 Pieces" at bounding box center [449, 382] width 652 height 106
click at [526, 366] on th at bounding box center [587, 350] width 124 height 43
click at [309, 183] on h5 "Updates Wall 2" at bounding box center [308, 182] width 113 height 18
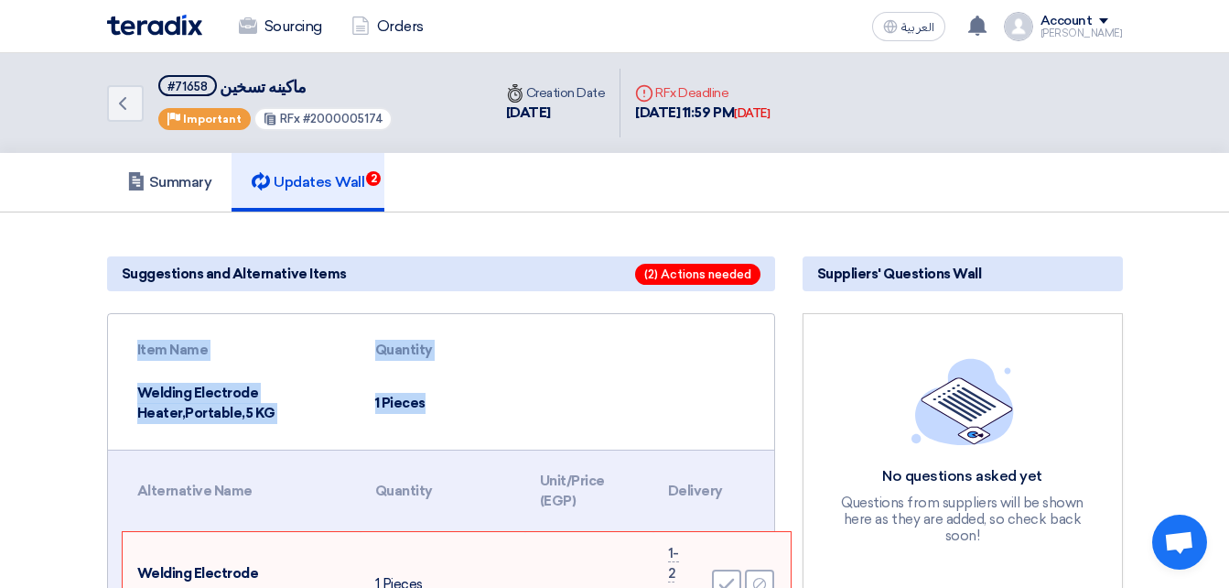
drag, startPoint x: 118, startPoint y: 344, endPoint x: 500, endPoint y: 432, distance: 391.7
click at [500, 432] on div "Item Name Quantity Welding Electrode Heater,Portable,5 KG 1 Pieces" at bounding box center [441, 381] width 666 height 135
drag, startPoint x: 500, startPoint y: 432, endPoint x: 298, endPoint y: 427, distance: 202.4
click at [297, 435] on div "Item Name Quantity Welding Electrode Heater,Portable,5 KG 1 Pieces" at bounding box center [441, 381] width 666 height 135
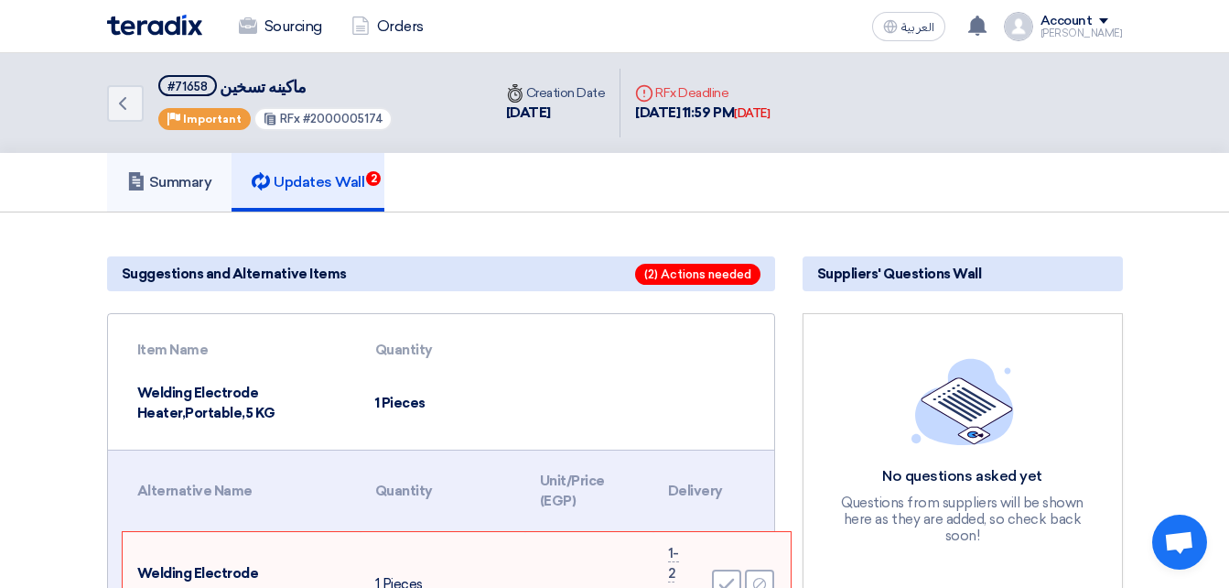
click at [182, 189] on h5 "Summary" at bounding box center [169, 182] width 85 height 18
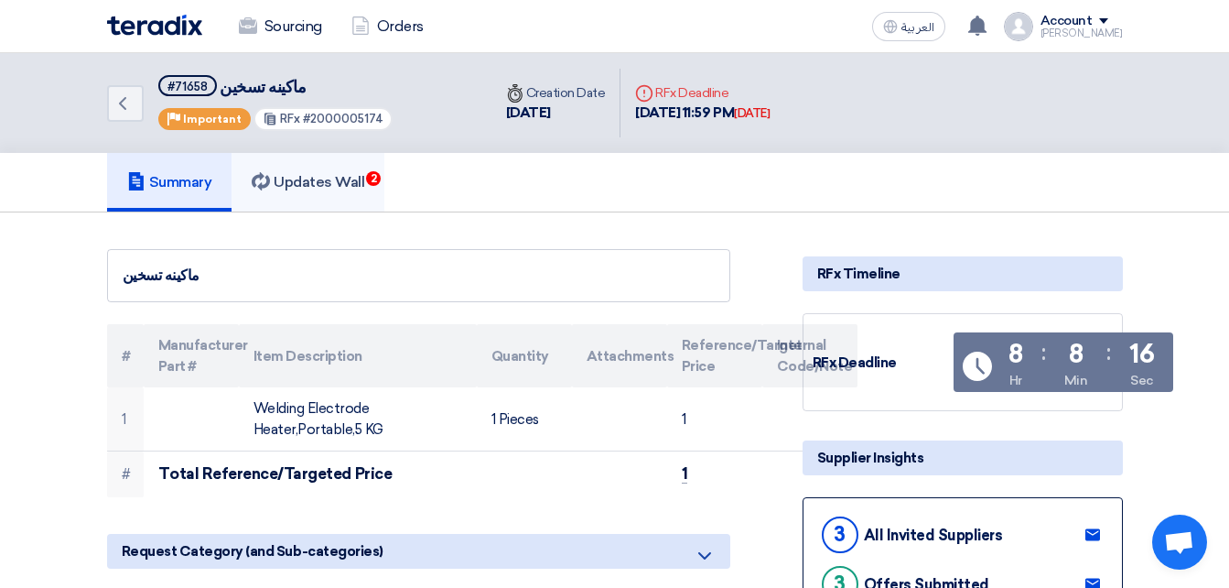
click at [308, 189] on h5 "Updates Wall 2" at bounding box center [308, 182] width 113 height 18
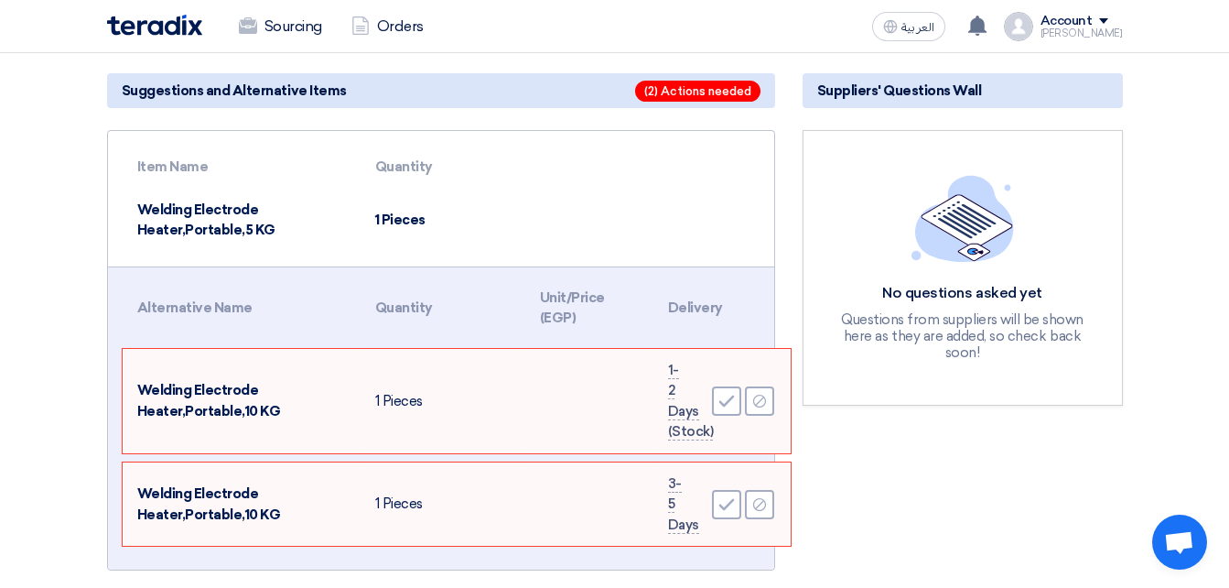
scroll to position [275, 0]
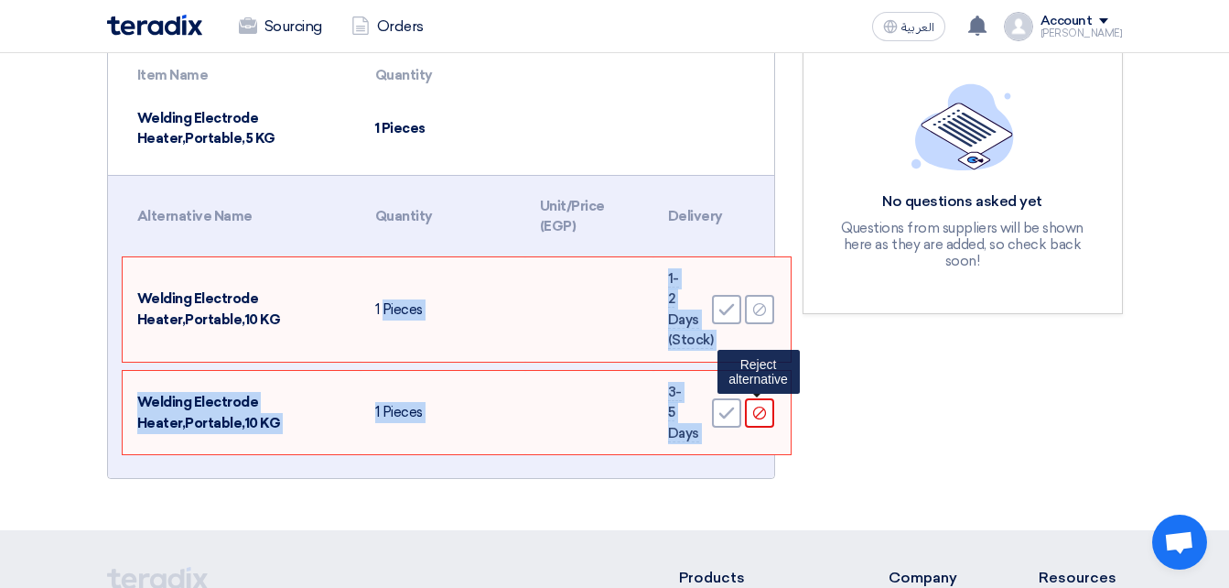
drag, startPoint x: 367, startPoint y: 282, endPoint x: 745, endPoint y: 416, distance: 401.0
click at [745, 416] on tbody "Welding Electrode Heater,Portable,10 KG 1 Pieces 1-2 Days (Stock) Accept Reject…" at bounding box center [457, 356] width 668 height 198
drag, startPoint x: 745, startPoint y: 416, endPoint x: 552, endPoint y: 438, distance: 194.5
click at [552, 438] on td at bounding box center [589, 413] width 128 height 84
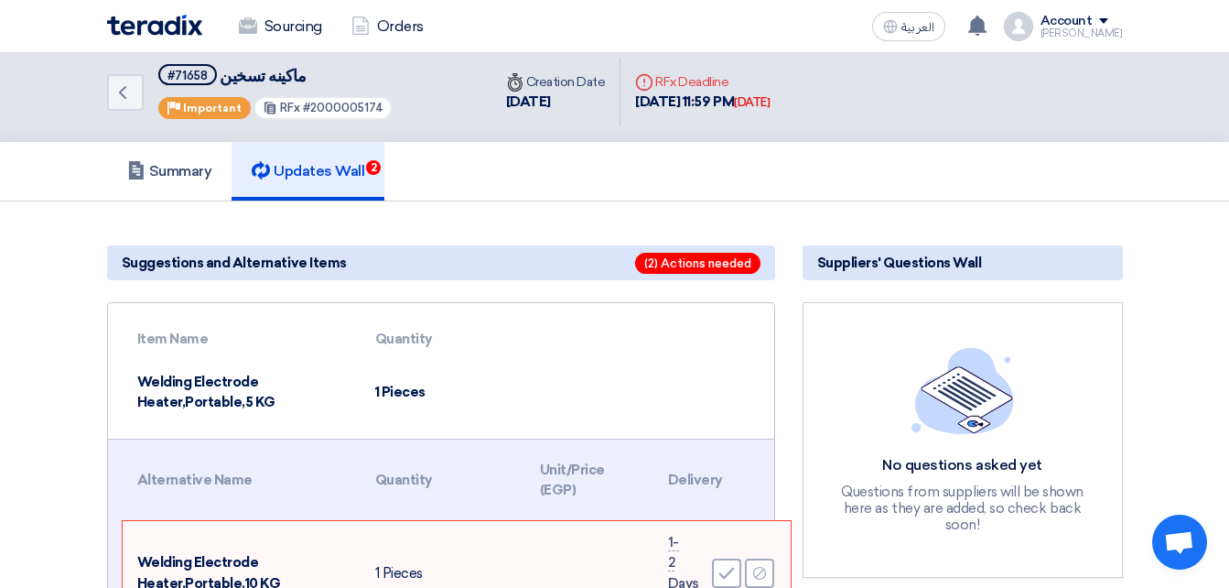
scroll to position [0, 0]
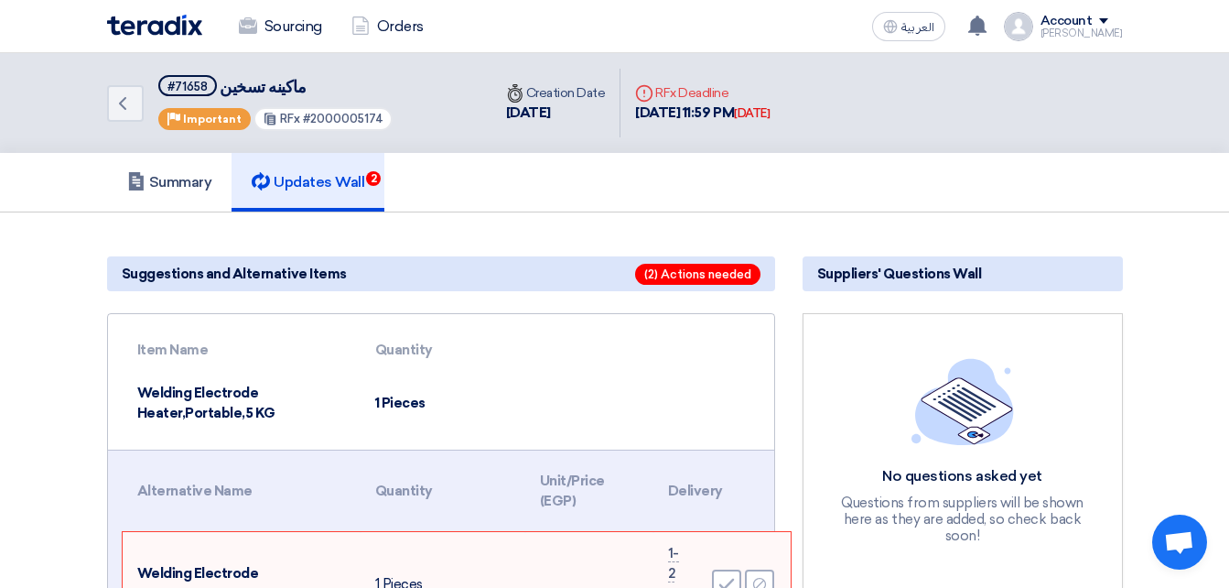
click at [342, 173] on h5 "Updates Wall 2" at bounding box center [308, 182] width 113 height 18
drag, startPoint x: 654, startPoint y: 271, endPoint x: 786, endPoint y: 279, distance: 133.0
click at [786, 279] on div "Suggestions and Alternative Items (2) Actions needed Item Name Quantity Welding…" at bounding box center [441, 508] width 696 height 519
drag, startPoint x: 786, startPoint y: 279, endPoint x: 630, endPoint y: 344, distance: 169.5
click at [629, 344] on th at bounding box center [587, 350] width 124 height 43
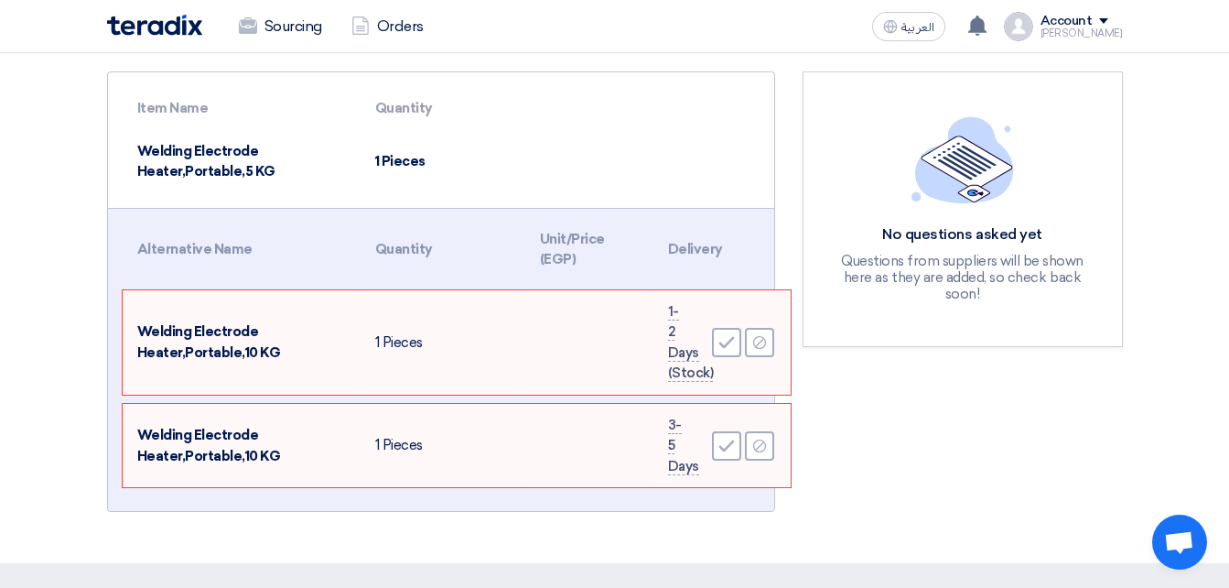
scroll to position [275, 0]
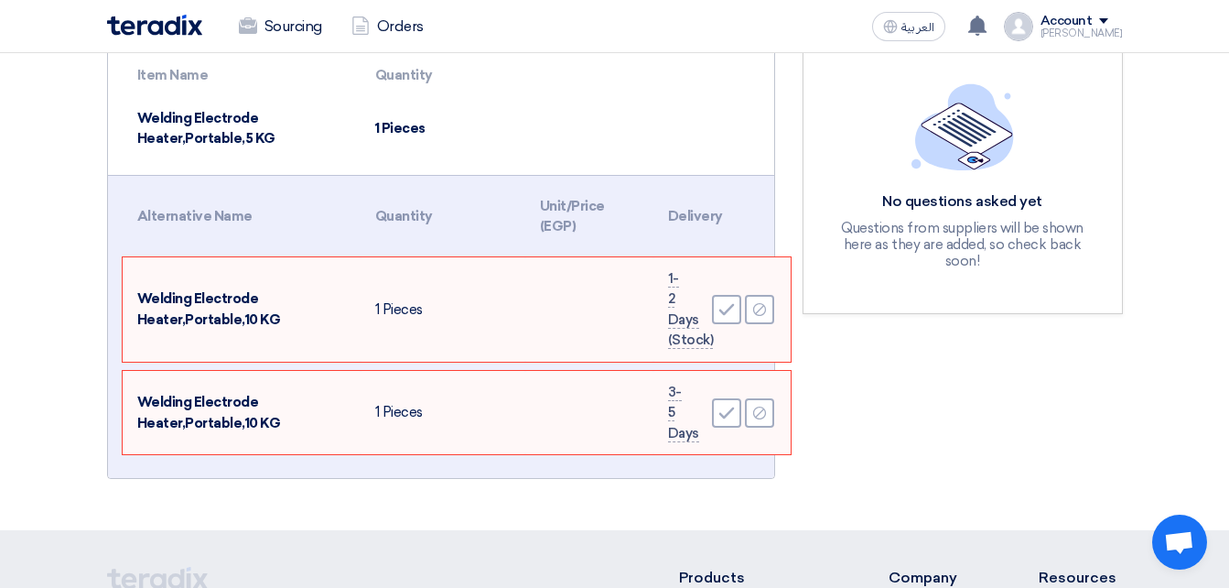
click at [567, 207] on th "Unit/Price (EGP)" at bounding box center [589, 216] width 128 height 63
drag, startPoint x: 142, startPoint y: 213, endPoint x: 762, endPoint y: 236, distance: 620.1
click at [762, 236] on tr "Alternative Name Quantity Unit/Price (EGP) Delivery" at bounding box center [457, 216] width 668 height 63
drag, startPoint x: 762, startPoint y: 236, endPoint x: 435, endPoint y: 267, distance: 328.3
click at [435, 267] on td "1 Pieces" at bounding box center [443, 309] width 165 height 104
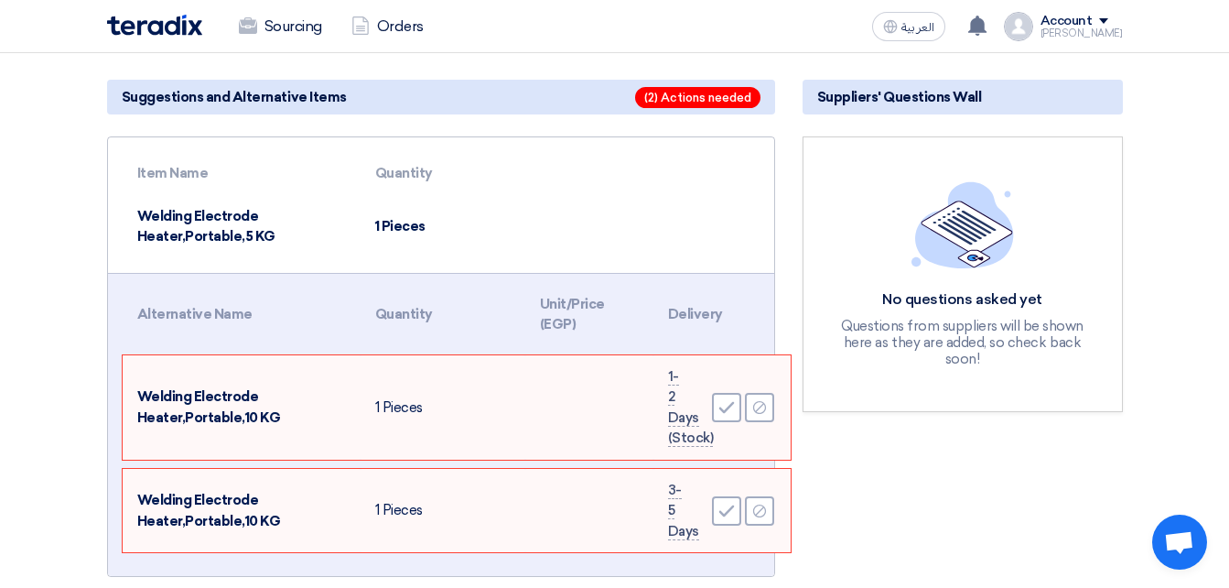
scroll to position [0, 0]
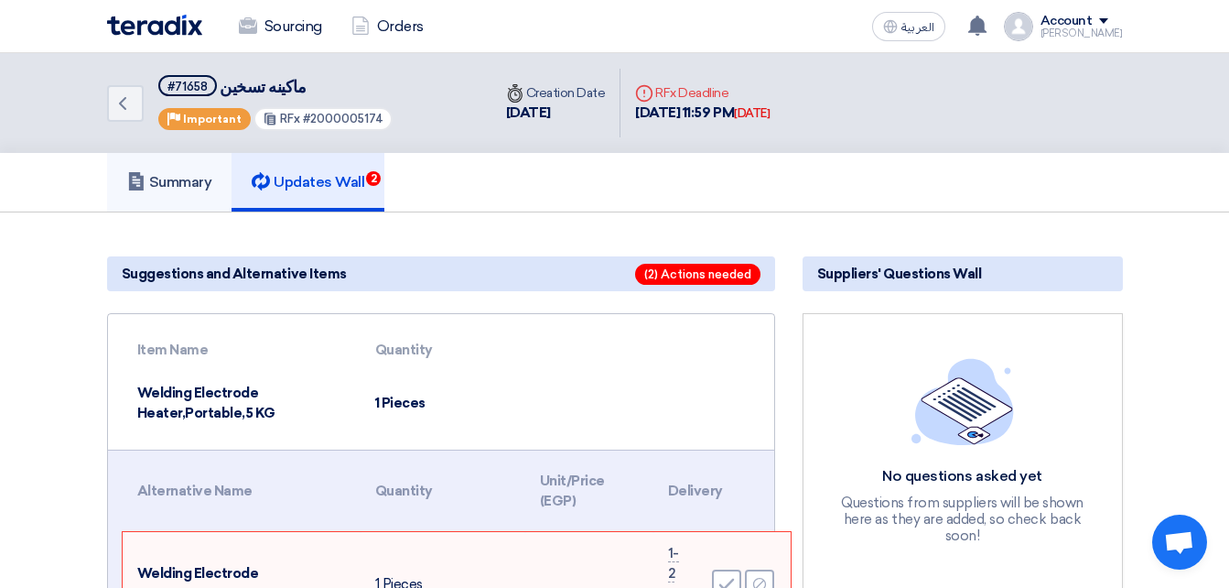
click at [171, 185] on h5 "Summary" at bounding box center [169, 182] width 85 height 18
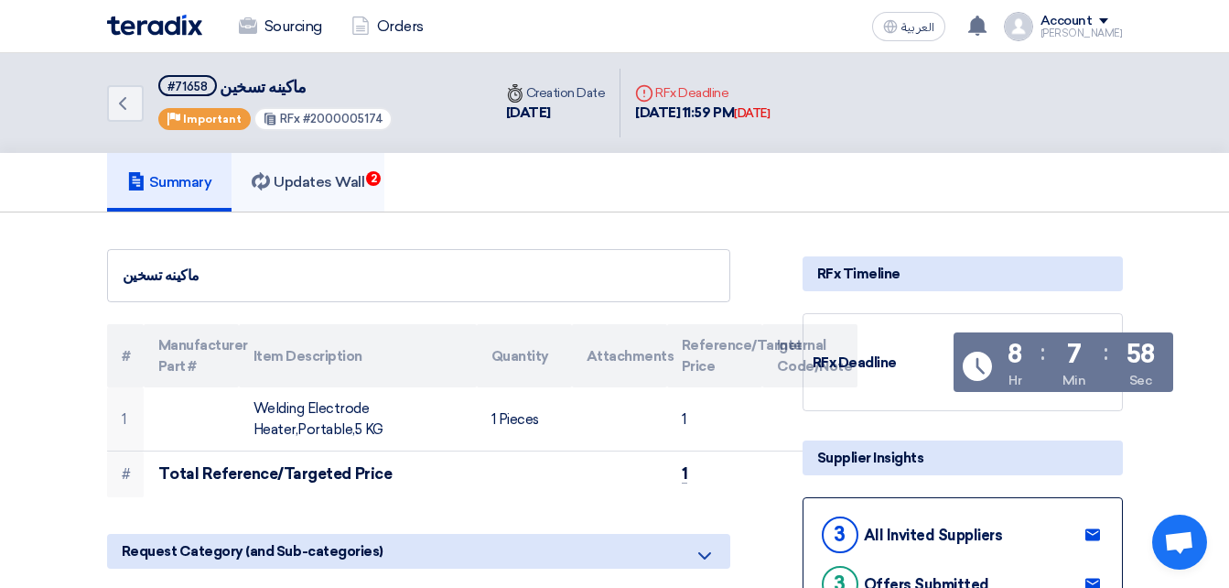
click at [320, 189] on h5 "Updates Wall 2" at bounding box center [308, 182] width 113 height 18
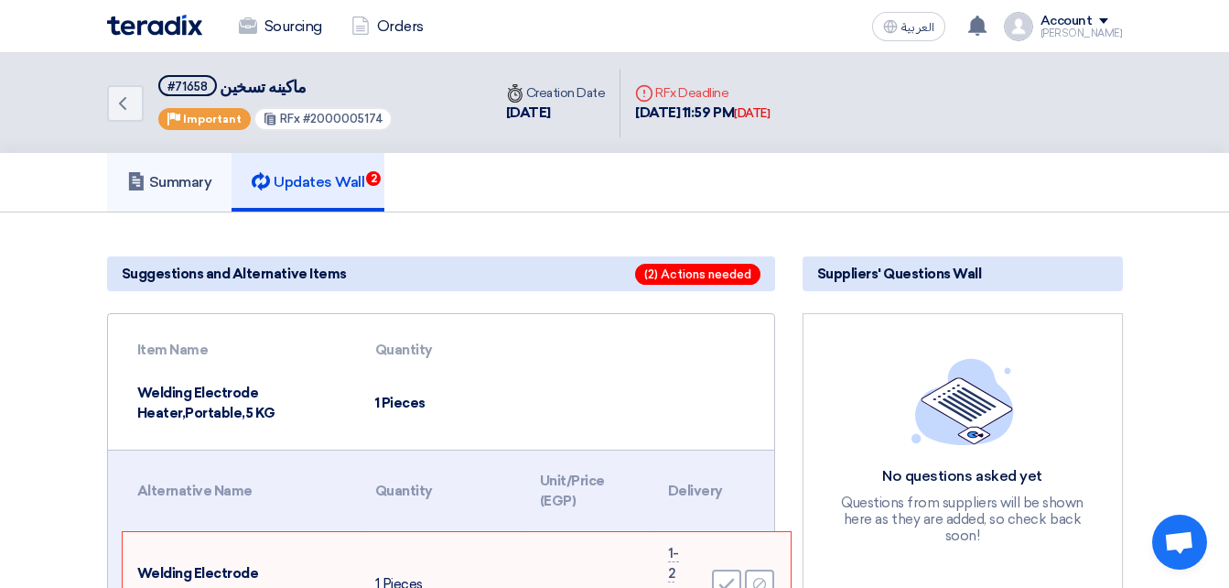
click at [189, 187] on h5 "Summary" at bounding box center [169, 182] width 85 height 18
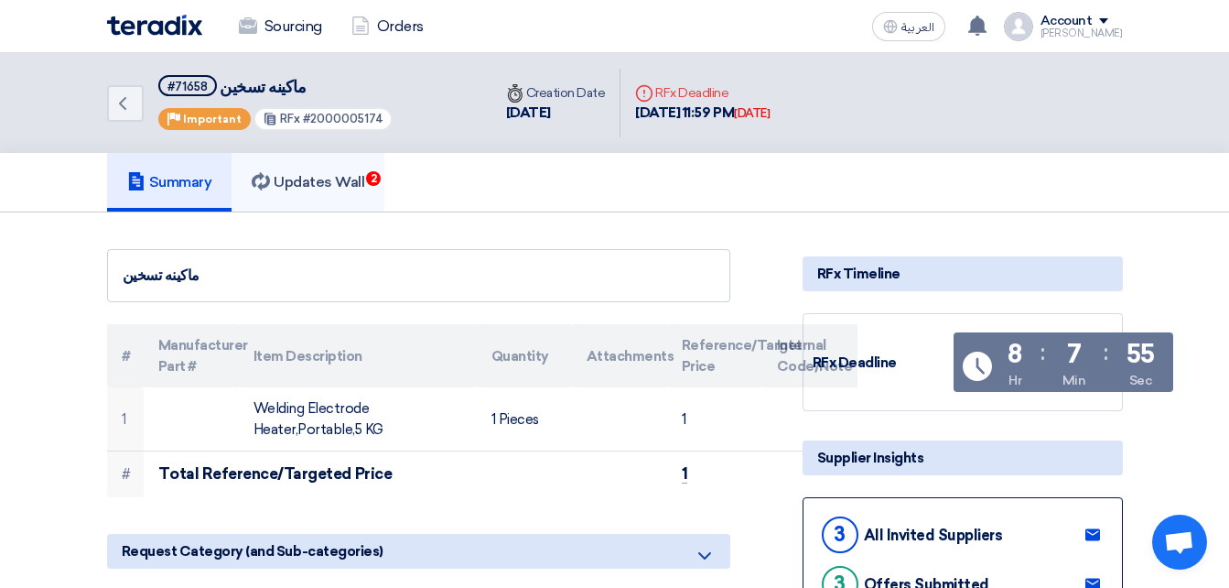
click at [296, 194] on link "Updates Wall 2" at bounding box center [308, 182] width 153 height 59
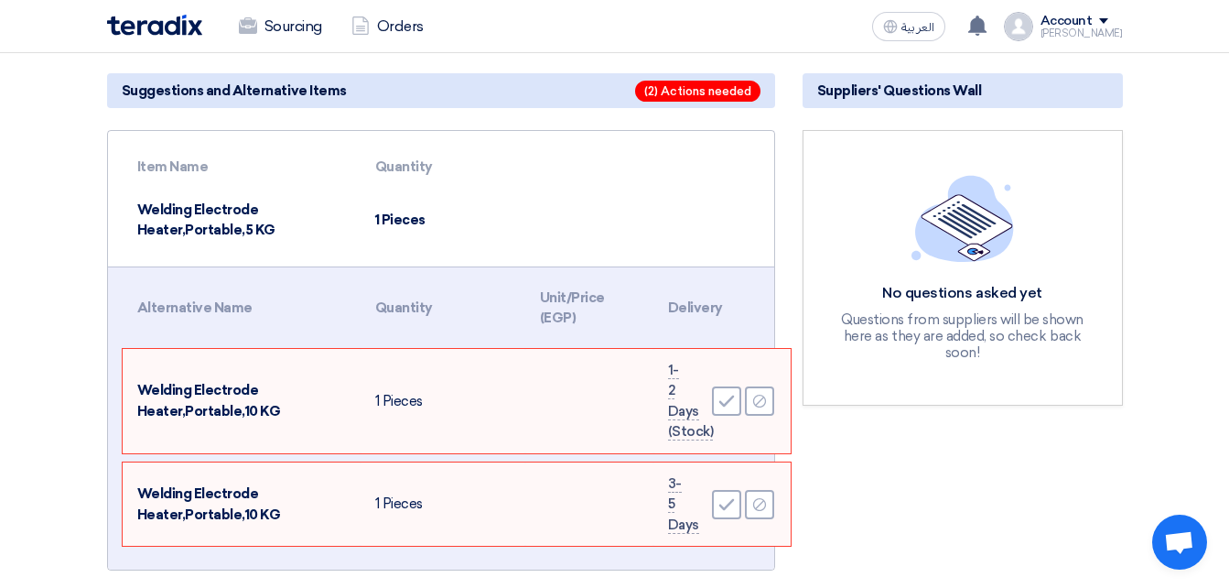
scroll to position [275, 0]
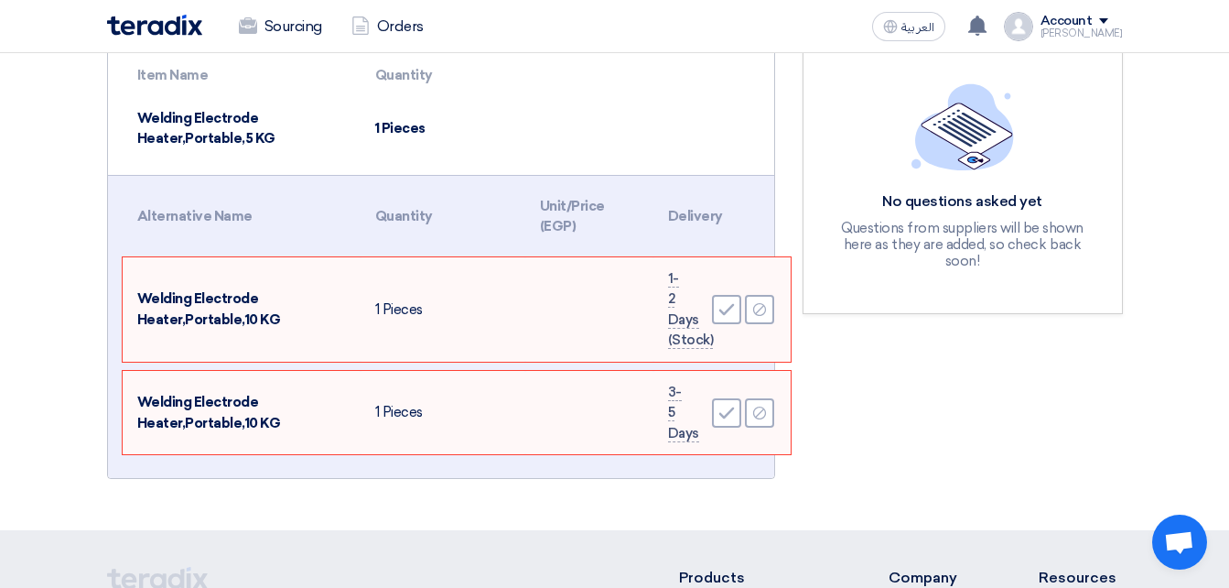
drag, startPoint x: 129, startPoint y: 212, endPoint x: 562, endPoint y: 513, distance: 526.9
click at [562, 513] on section "Suggestions and Alternative Items (2) Actions needed Item Name Quantity Welding…" at bounding box center [614, 234] width 1229 height 592
click at [613, 340] on td at bounding box center [589, 309] width 128 height 104
click at [730, 307] on use at bounding box center [727, 310] width 16 height 12
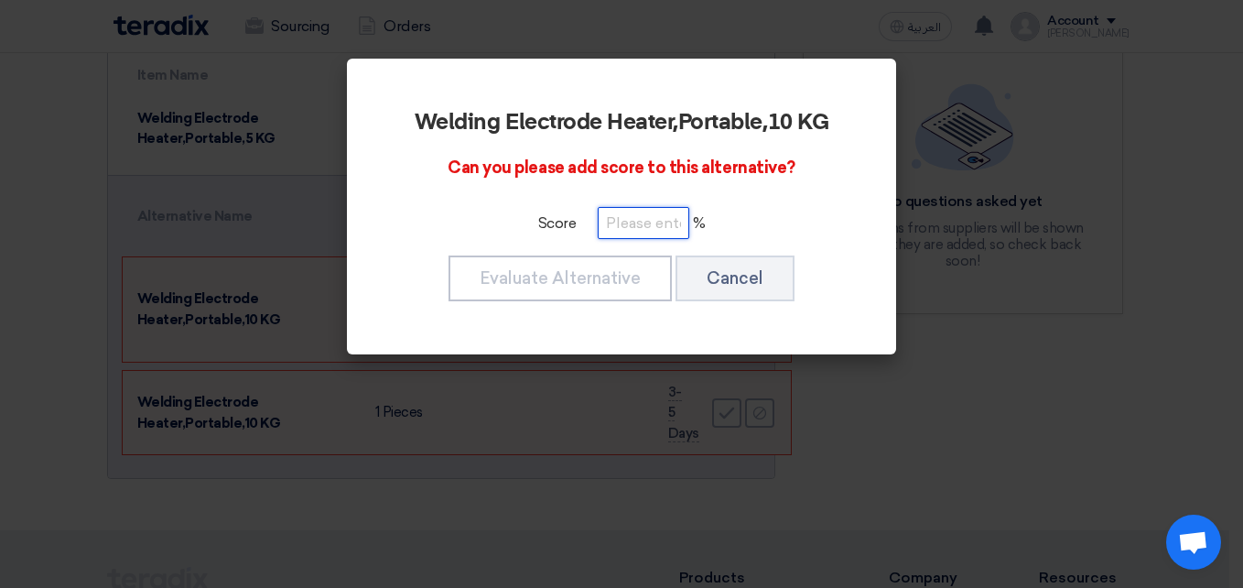
click at [632, 226] on input "number" at bounding box center [644, 223] width 92 height 32
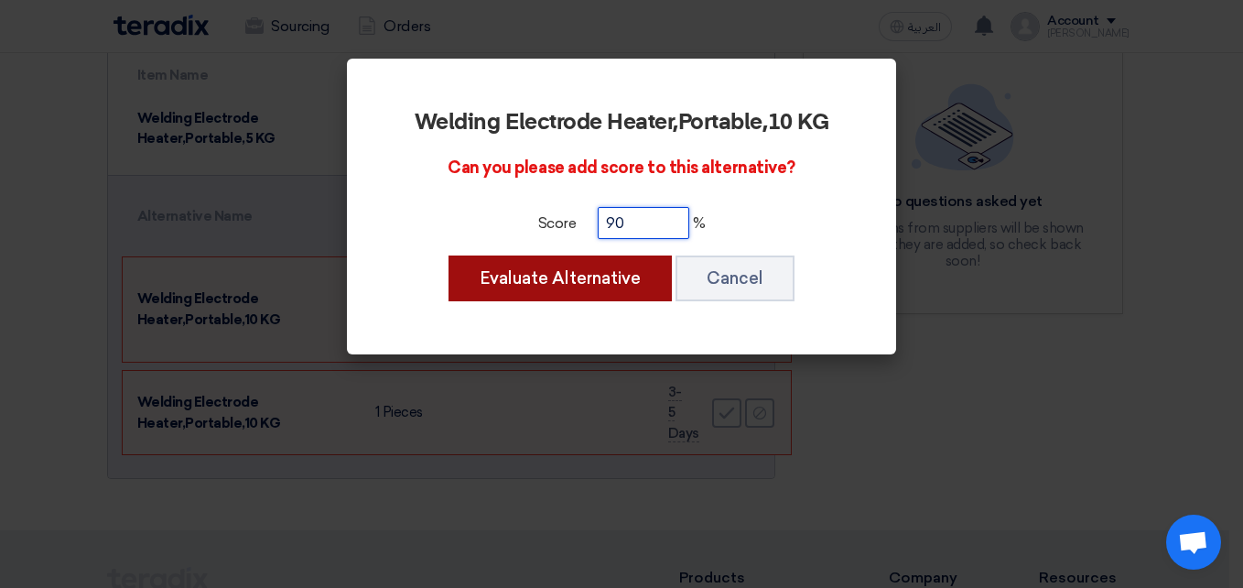
type input "90"
click at [557, 285] on button "Evaluate Alternative" at bounding box center [560, 278] width 223 height 46
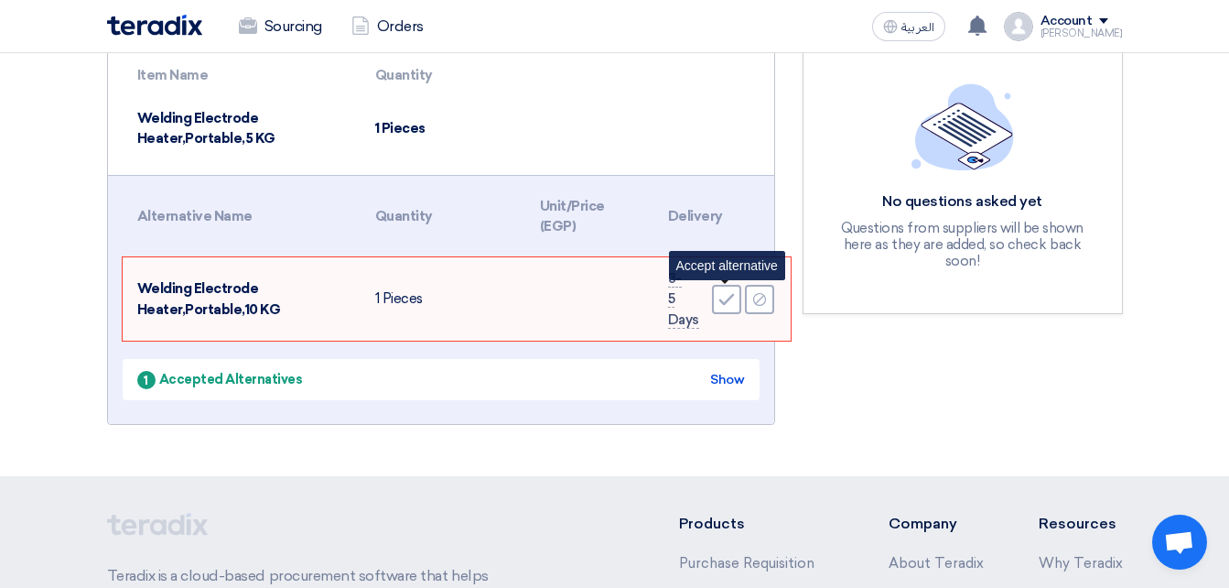
click at [723, 300] on icon "Accept" at bounding box center [727, 299] width 16 height 16
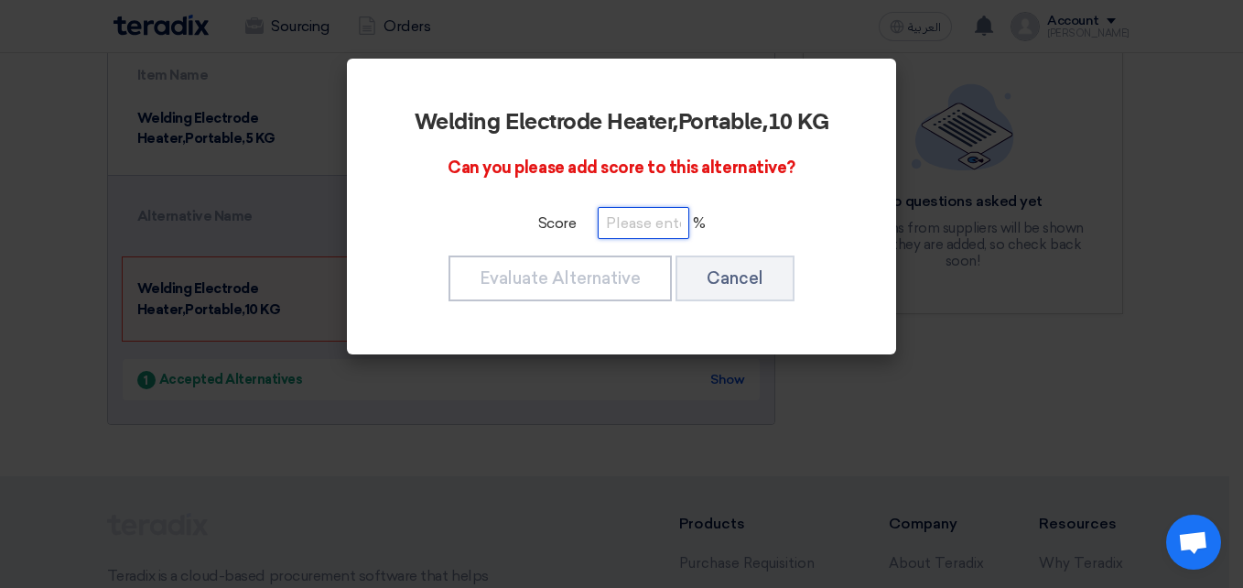
click at [607, 222] on input "number" at bounding box center [644, 223] width 92 height 32
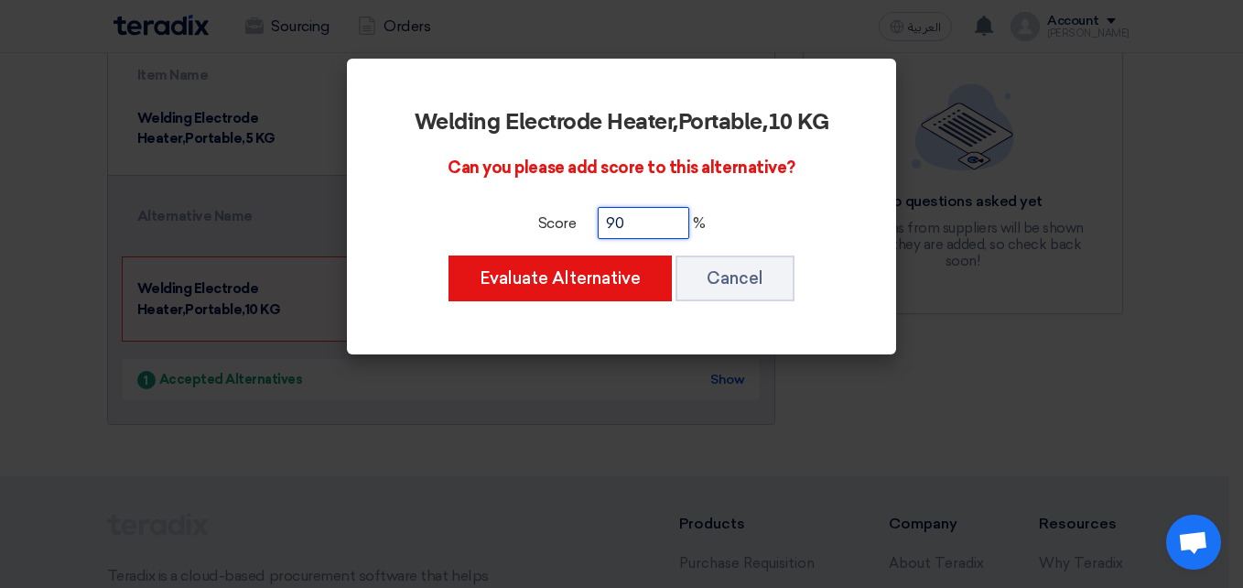
type input "90"
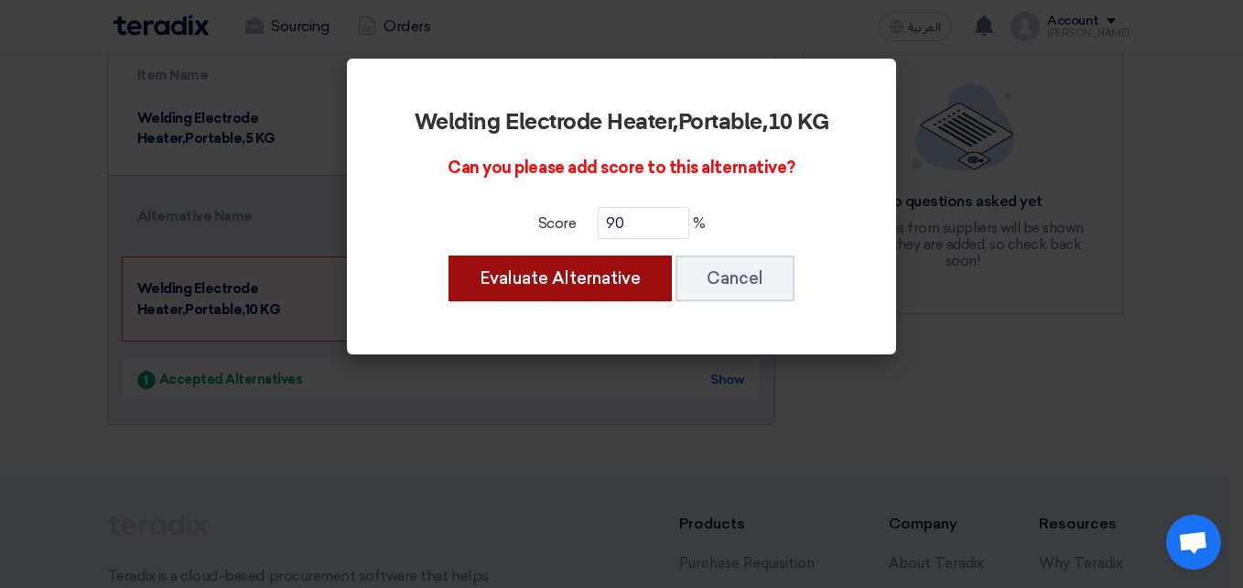
click at [560, 287] on button "Evaluate Alternative" at bounding box center [560, 278] width 223 height 46
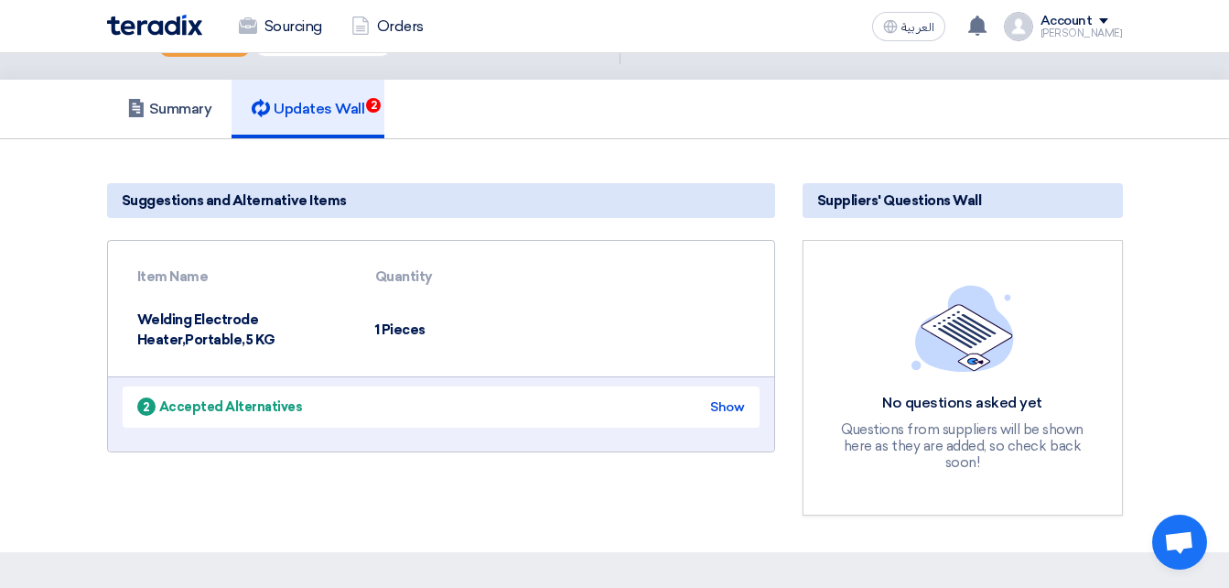
scroll to position [0, 0]
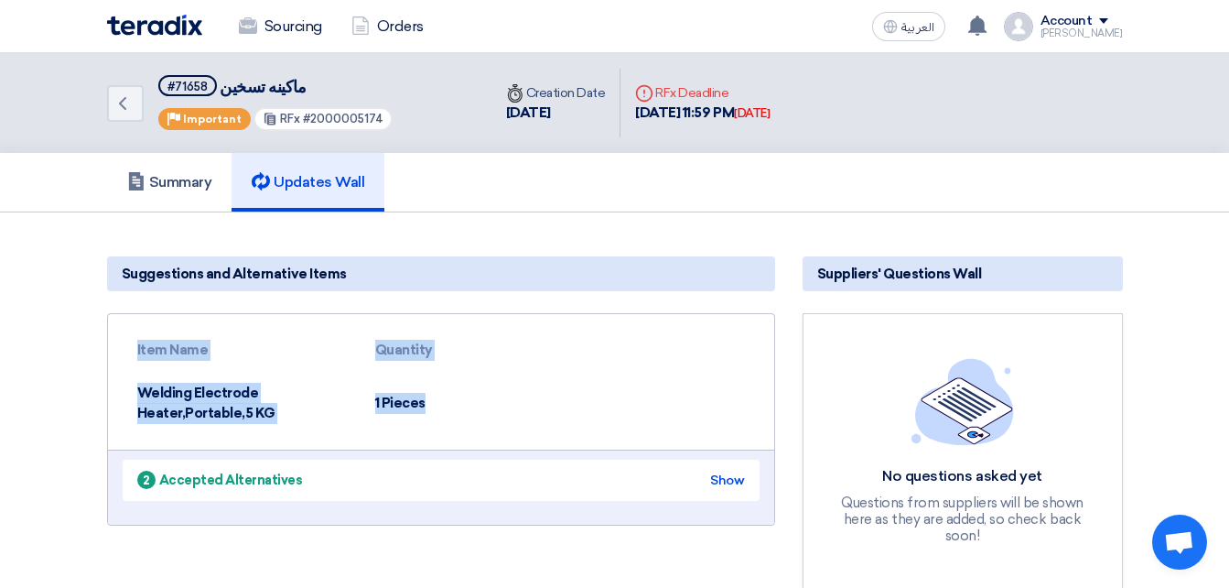
drag, startPoint x: 440, startPoint y: 409, endPoint x: 80, endPoint y: 316, distance: 372.6
click at [80, 316] on section "Suggestions and Alternative Items Item Name Quantity Welding Electrode Heater,P…" at bounding box center [614, 418] width 1229 height 413
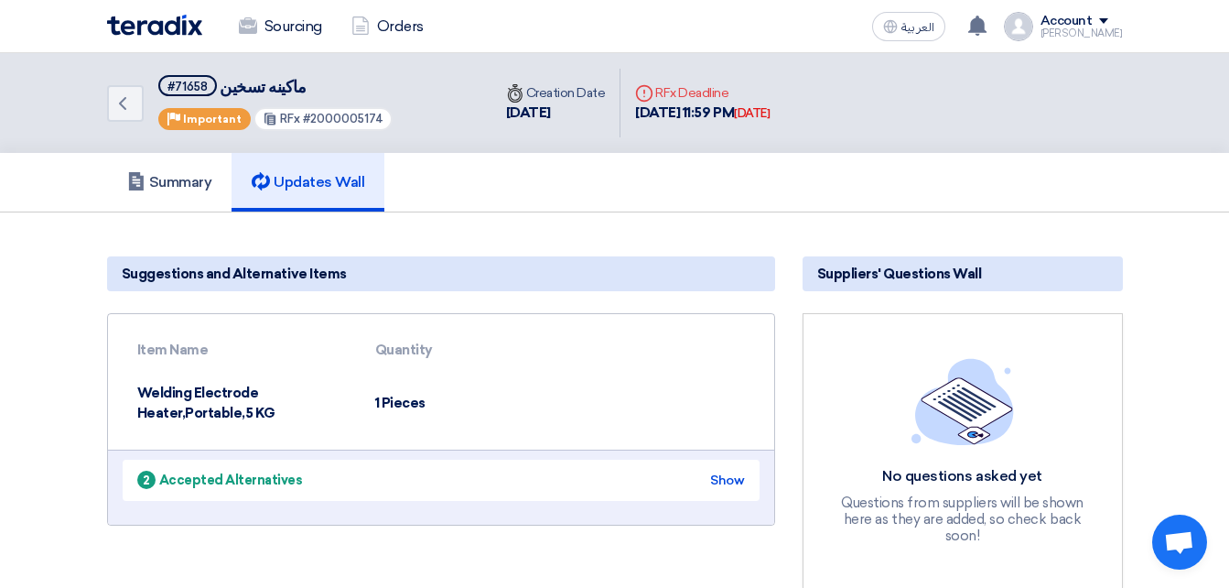
click at [525, 407] on td at bounding box center [587, 403] width 124 height 63
click at [495, 408] on td "1 Pieces" at bounding box center [443, 403] width 165 height 63
click at [188, 185] on h5 "Summary" at bounding box center [169, 182] width 85 height 18
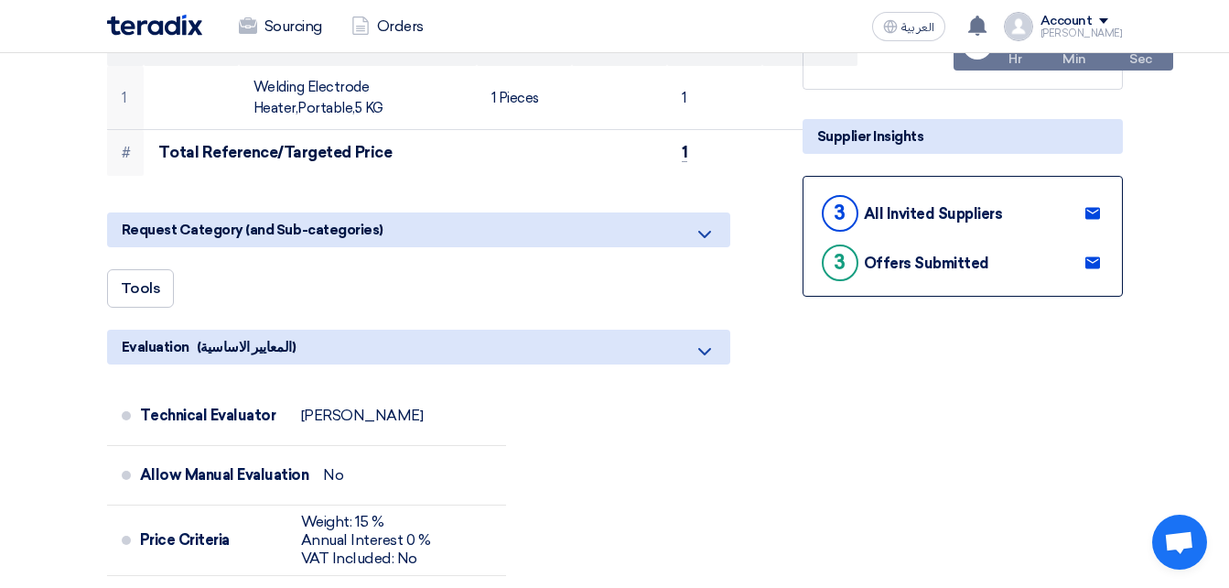
scroll to position [366, 0]
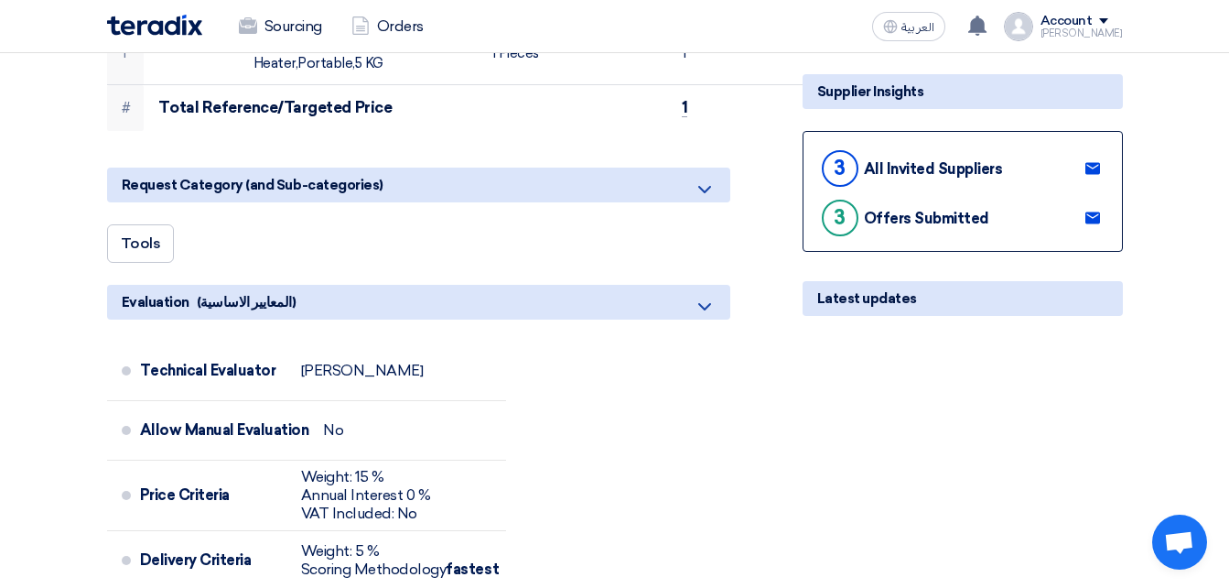
click at [844, 216] on div "3" at bounding box center [840, 218] width 37 height 37
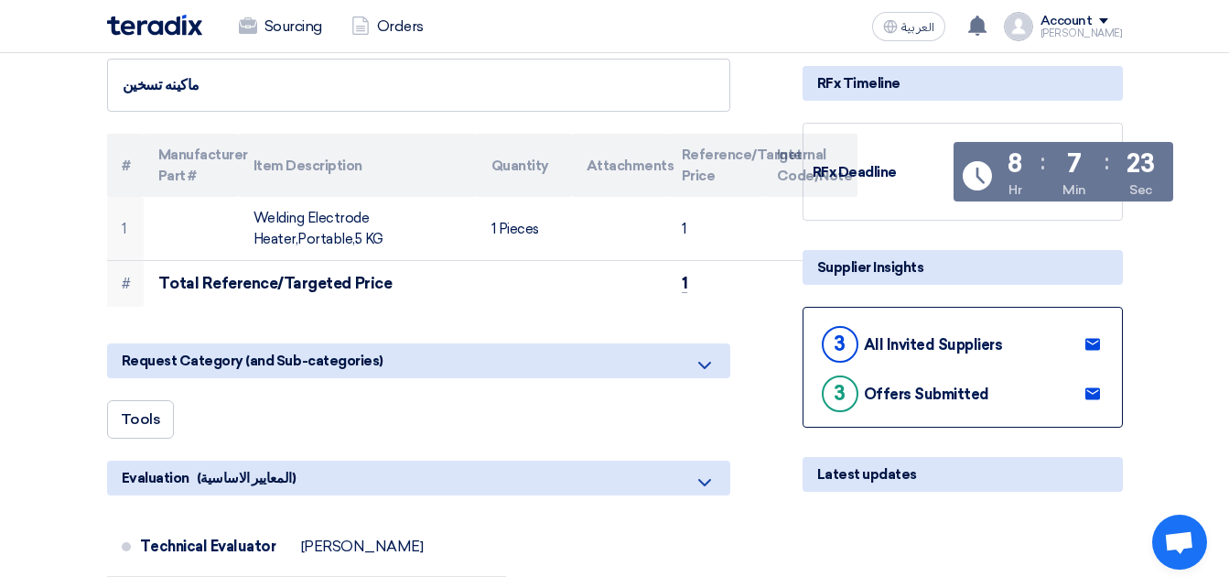
scroll to position [183, 0]
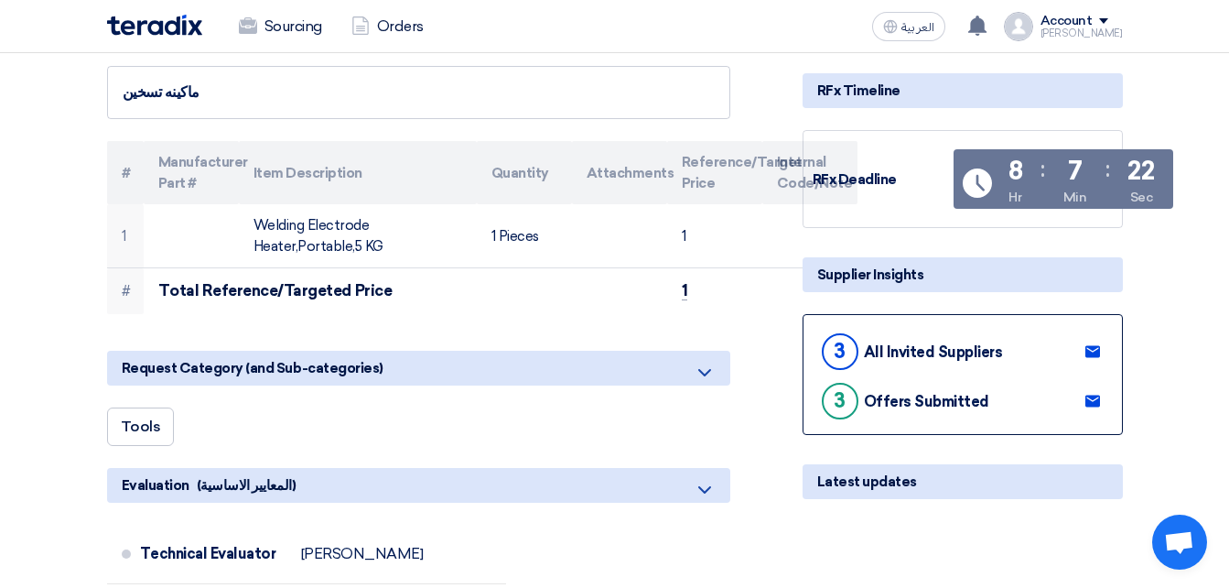
drag, startPoint x: 829, startPoint y: 346, endPoint x: 1117, endPoint y: 417, distance: 295.9
click at [1117, 417] on div "3 All Invited Suppliers 3 Offers Submitted" at bounding box center [963, 374] width 320 height 121
drag, startPoint x: 1117, startPoint y: 417, endPoint x: 997, endPoint y: 408, distance: 120.2
click at [1000, 416] on div "3 Offers Submitted" at bounding box center [962, 399] width 289 height 40
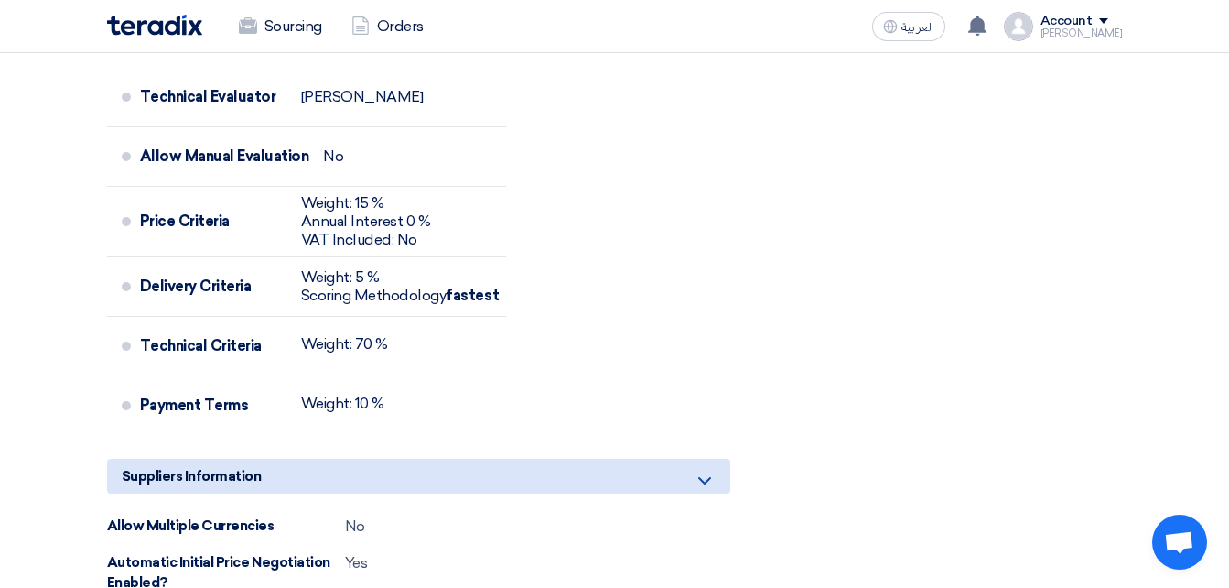
scroll to position [641, 0]
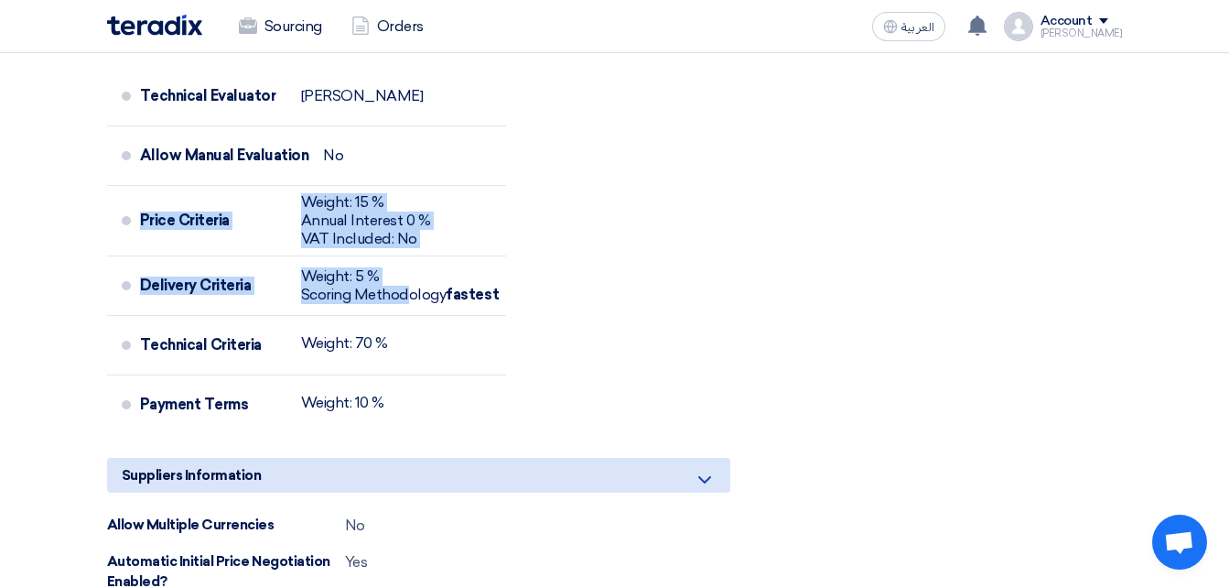
drag, startPoint x: 412, startPoint y: 294, endPoint x: 54, endPoint y: 218, distance: 365.9
click at [54, 218] on section "ماكينه تسخين # Manufacturer Part # Item Description Quantity Attachments Refere…" at bounding box center [614, 401] width 1229 height 1659
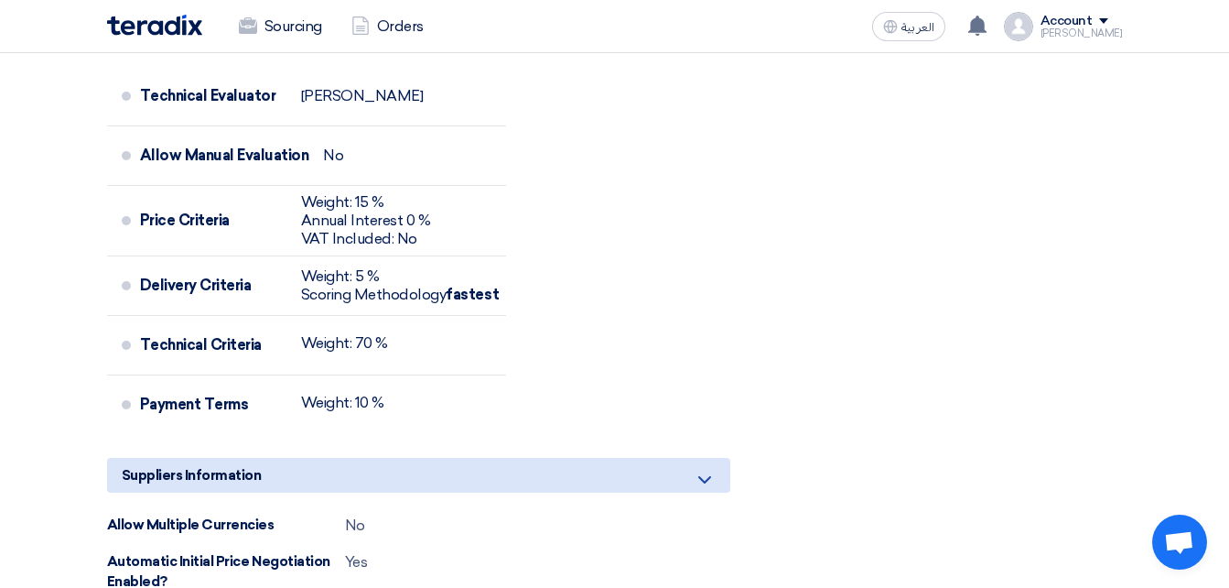
click at [709, 307] on div "Technical Evaluator [PERSON_NAME] Allow Manual Evaluation No Price Criteria Wei…" at bounding box center [418, 255] width 623 height 376
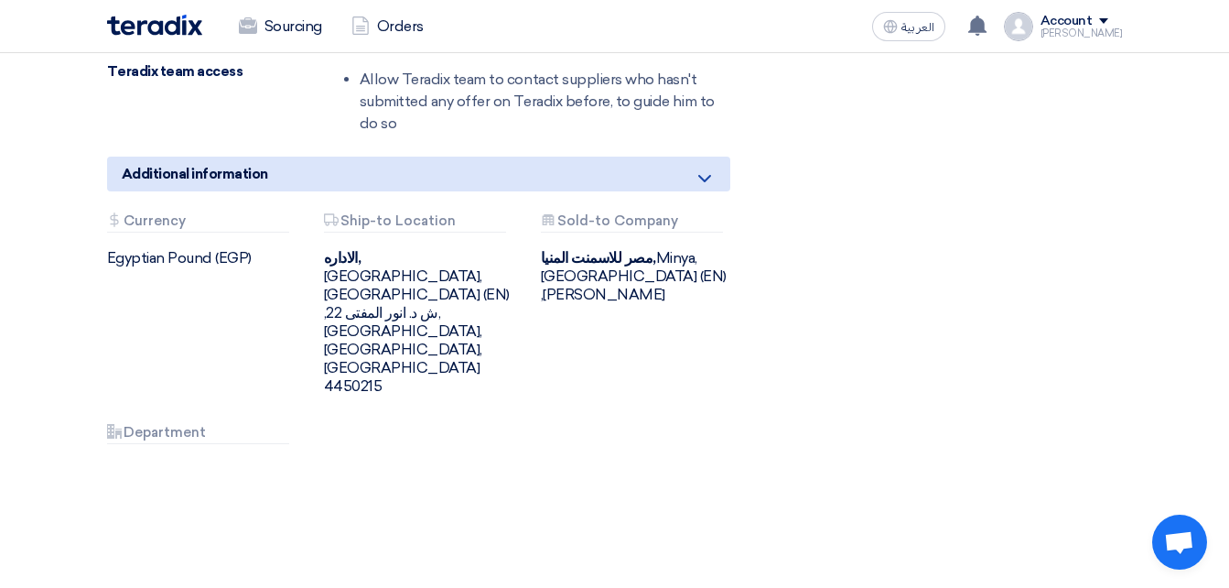
scroll to position [1282, 0]
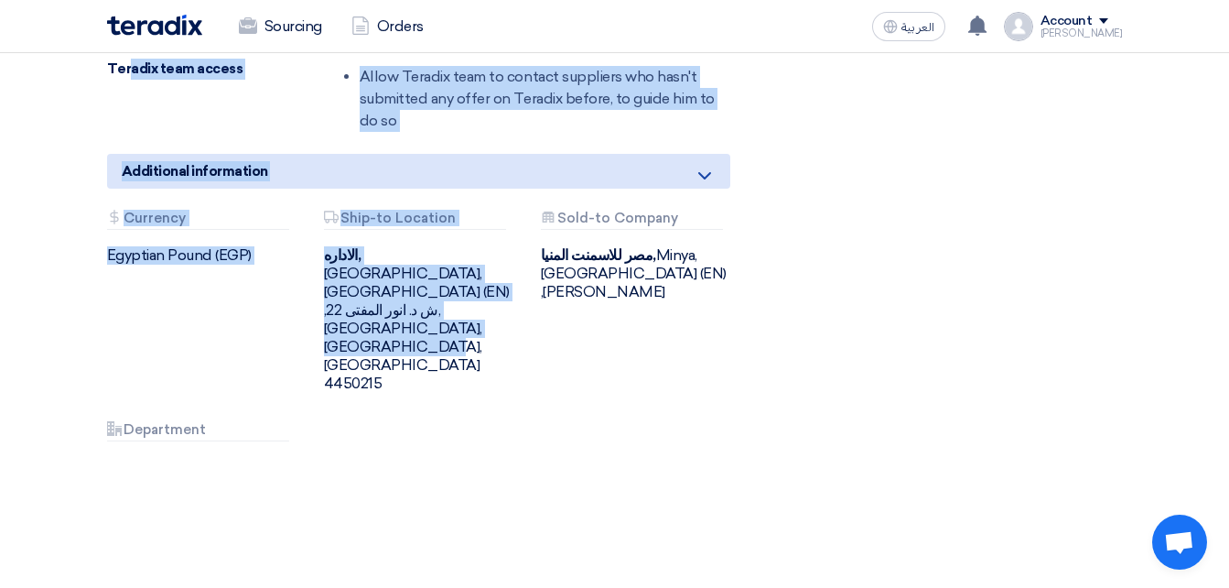
drag, startPoint x: 494, startPoint y: 365, endPoint x: 129, endPoint y: 90, distance: 457.5
click at [449, 308] on div "الاداره, [GEOGRAPHIC_DATA], [GEOGRAPHIC_DATA] (EN) ,22 ش د. انور المفتى, [GEOGR…" at bounding box center [418, 319] width 189 height 146
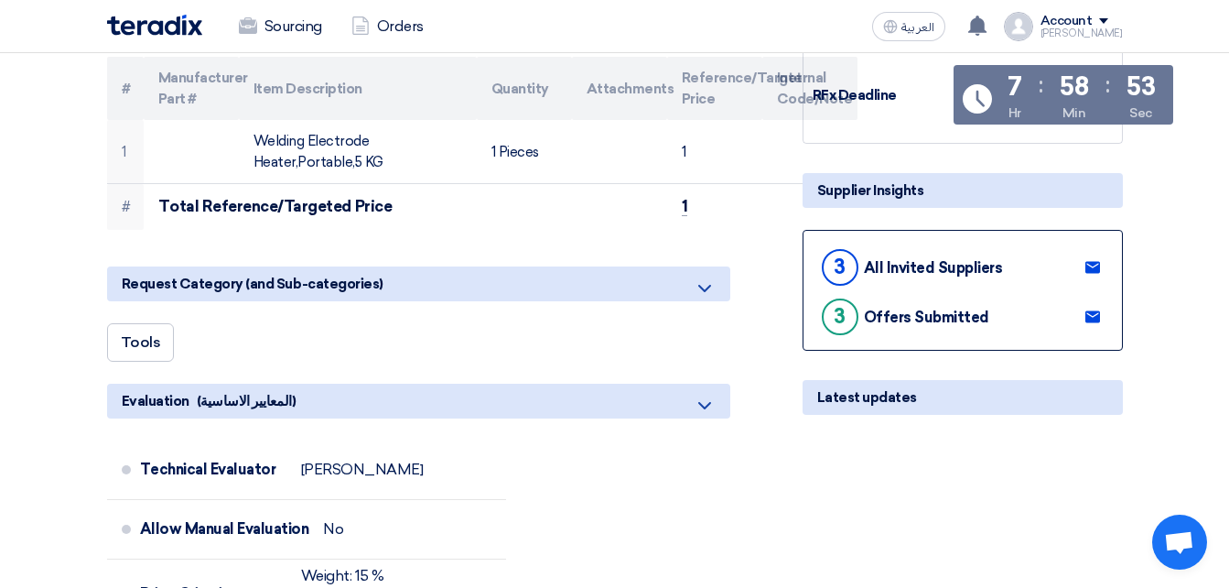
scroll to position [275, 0]
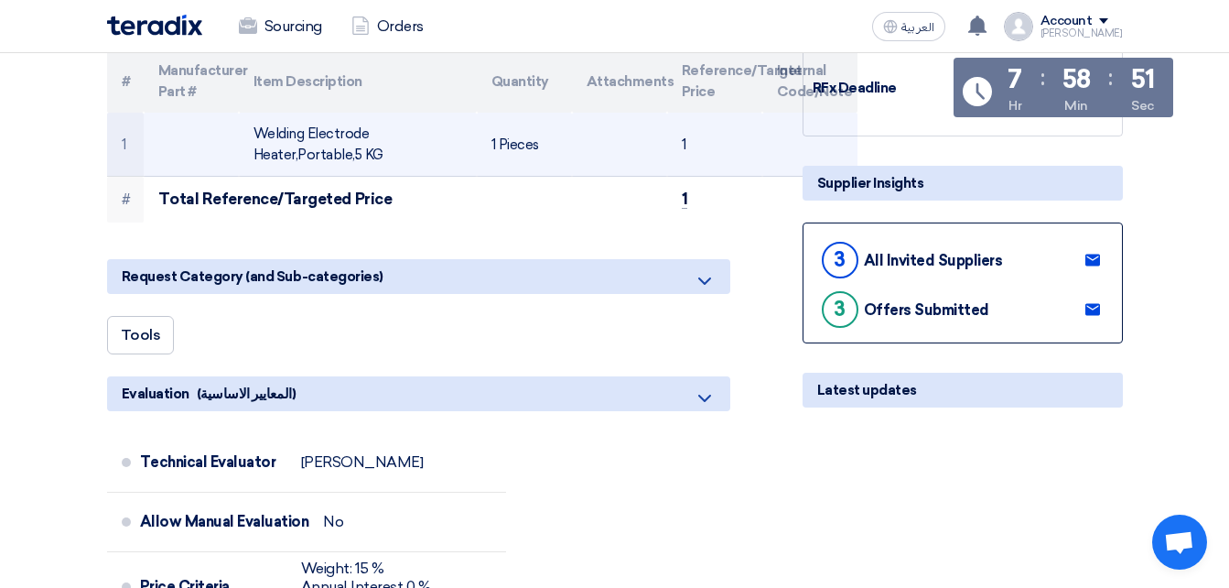
drag, startPoint x: 265, startPoint y: 127, endPoint x: 378, endPoint y: 153, distance: 116.4
click at [378, 153] on td "Welding Electrode Heater,Portable,5 KG" at bounding box center [358, 145] width 238 height 64
